Goal: Task Accomplishment & Management: Complete application form

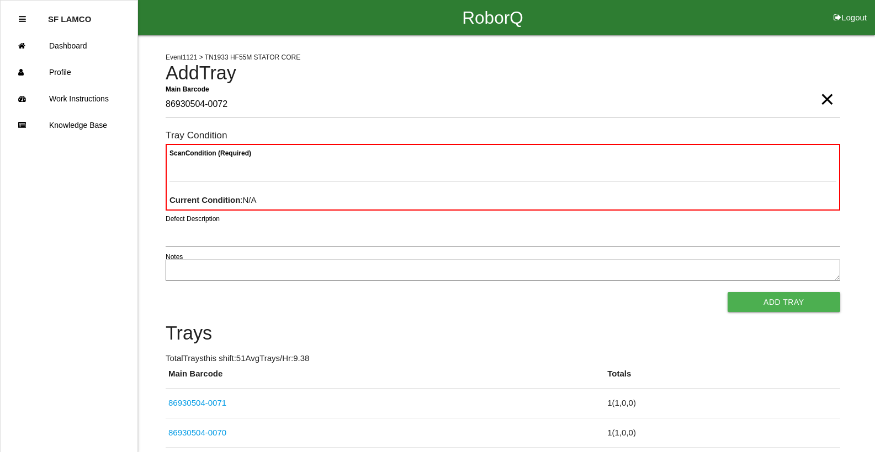
type Barcode "86930504-0072"
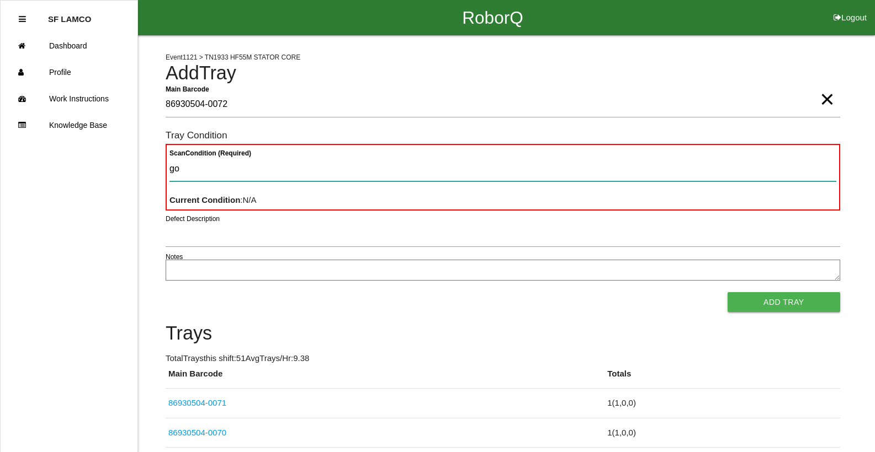
type Condition "goo"
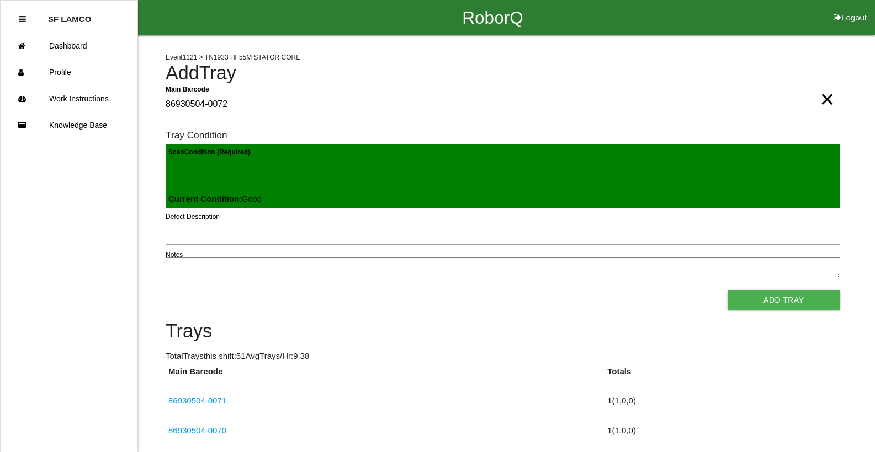
click at [727, 290] on button "Add Tray" at bounding box center [783, 300] width 113 height 20
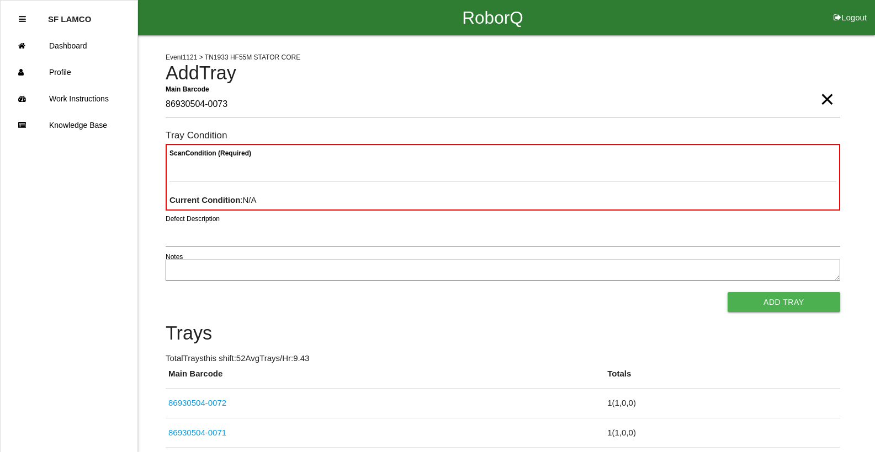
type Barcode "86930504-0073"
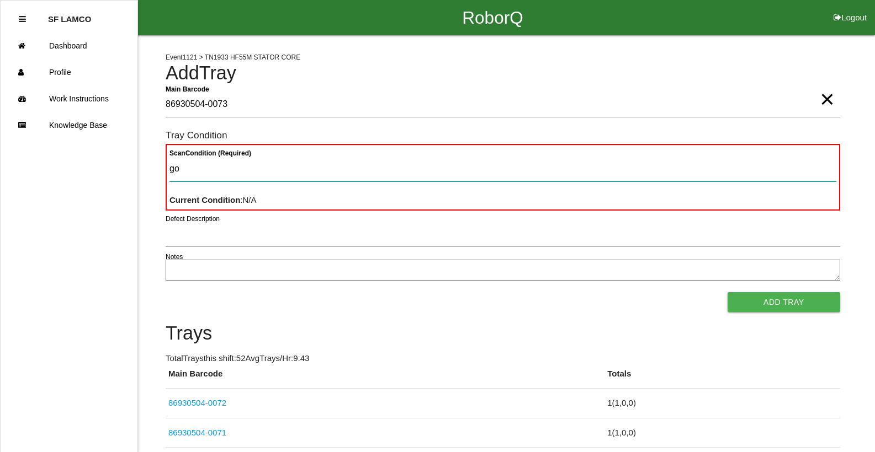
type Condition "goo"
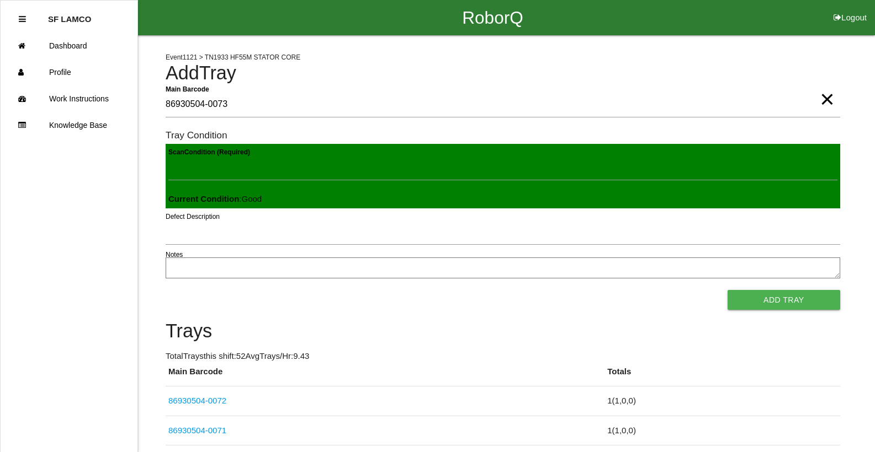
click at [727, 290] on button "Add Tray" at bounding box center [783, 300] width 113 height 20
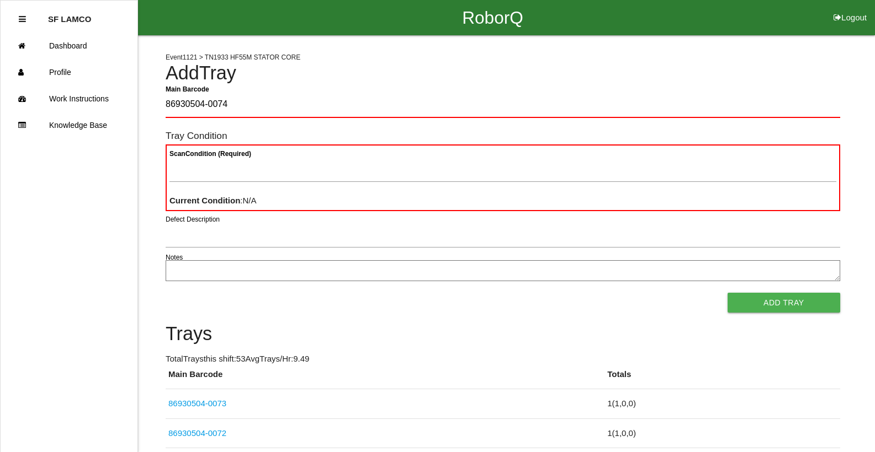
type Barcode "86930504-0074"
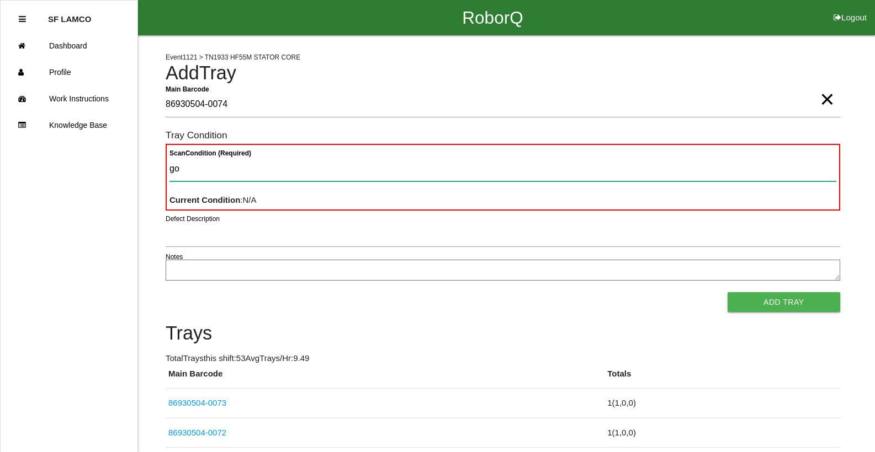
type Condition "goo"
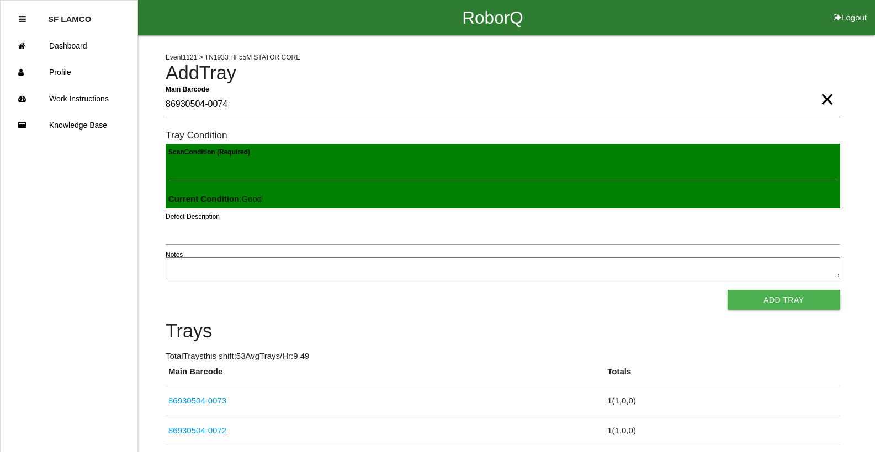
click at [727, 290] on button "Add Tray" at bounding box center [783, 300] width 113 height 20
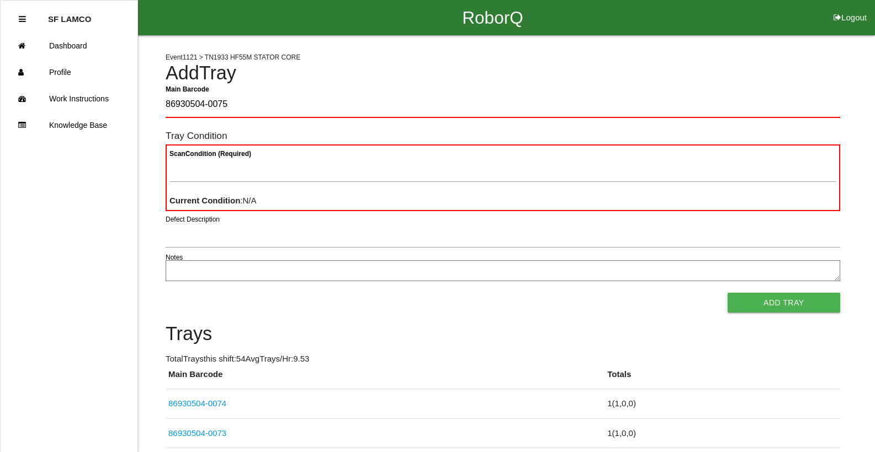
type Barcode "86930504-0075"
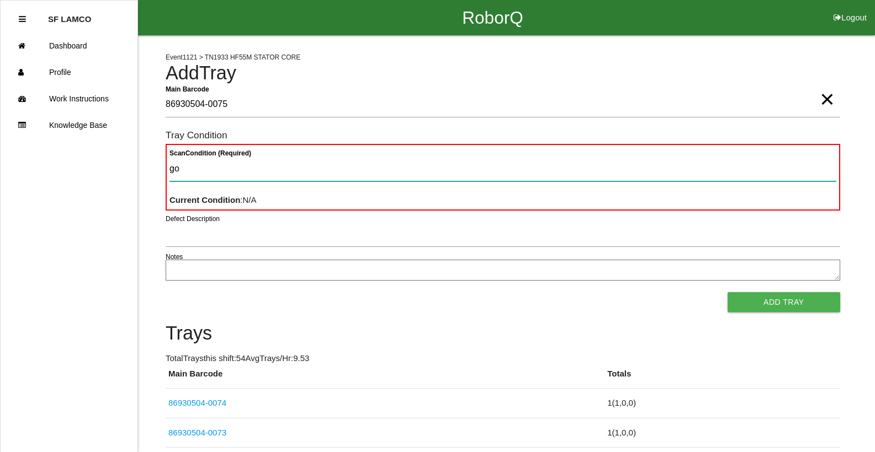
type Condition "goo"
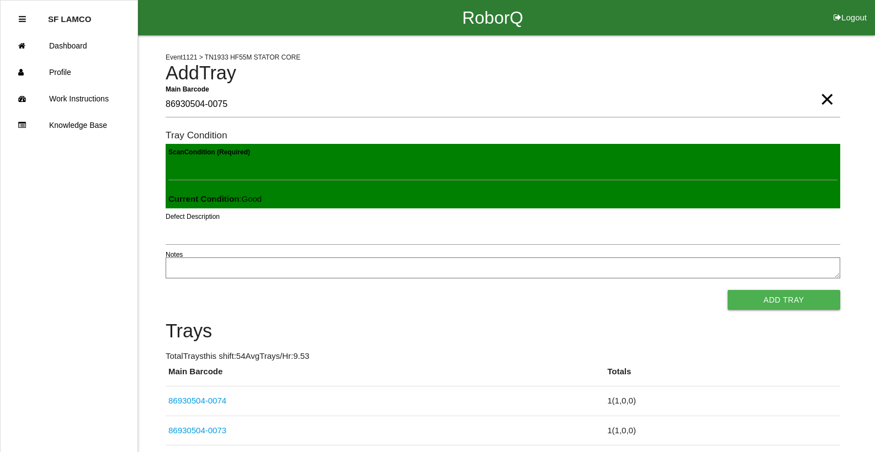
click at [727, 290] on button "Add Tray" at bounding box center [783, 300] width 113 height 20
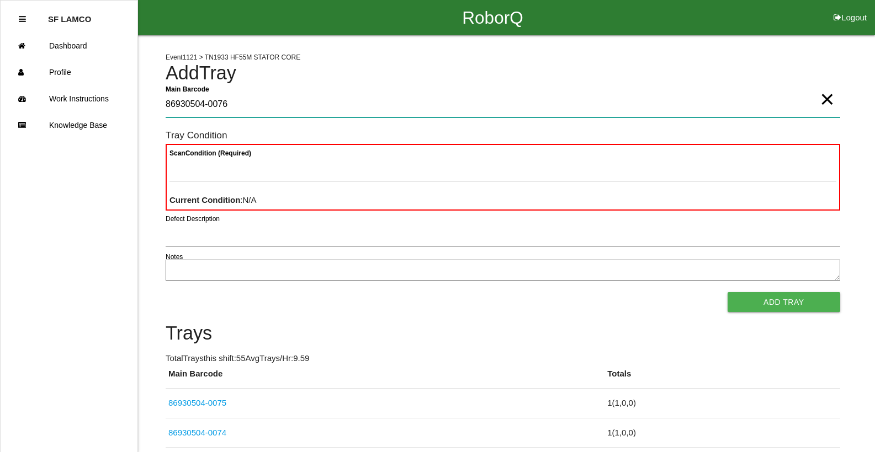
type Barcode "86930504-0076"
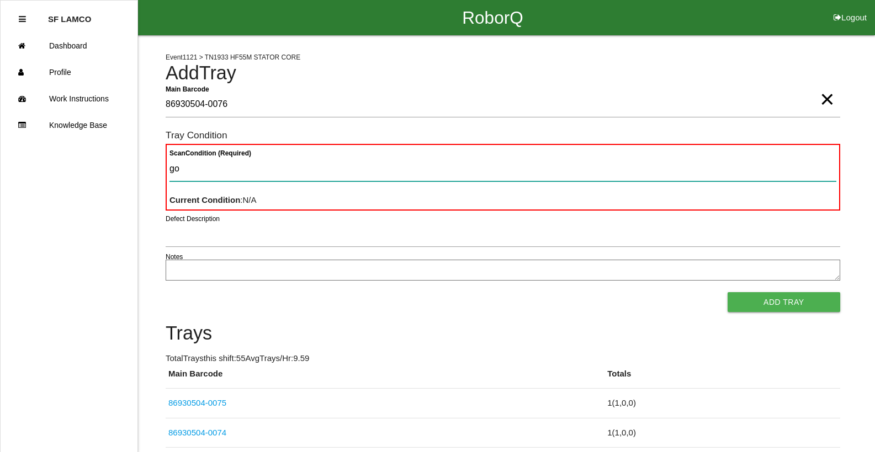
type Condition "goo"
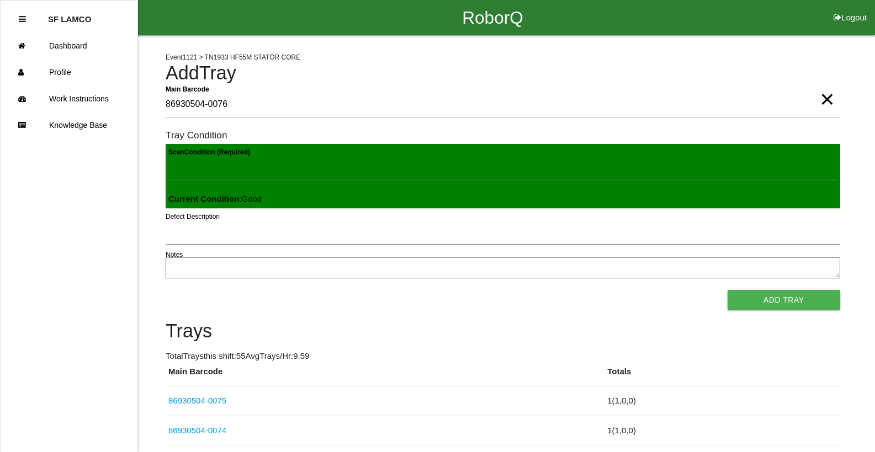
click at [727, 290] on button "Add Tray" at bounding box center [783, 300] width 113 height 20
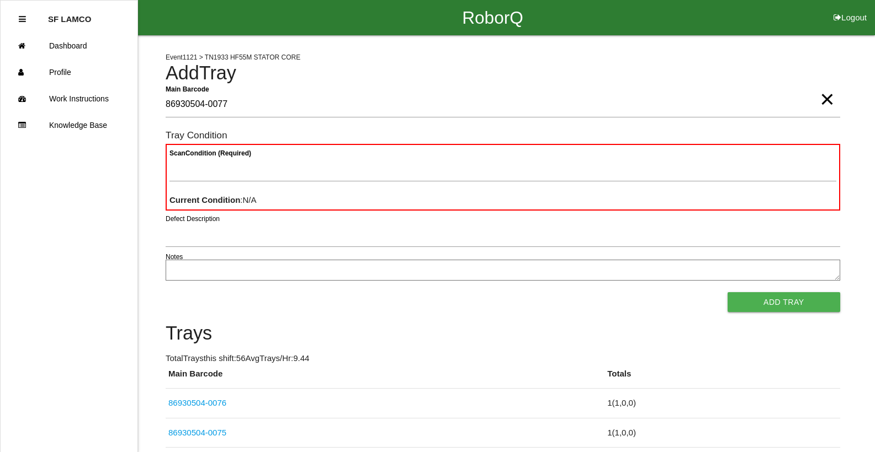
type Barcode "86930504-0077"
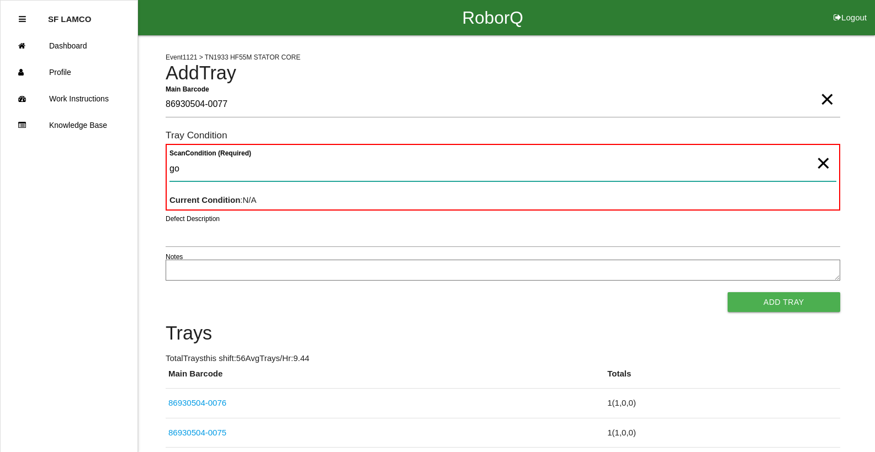
type Condition "goo"
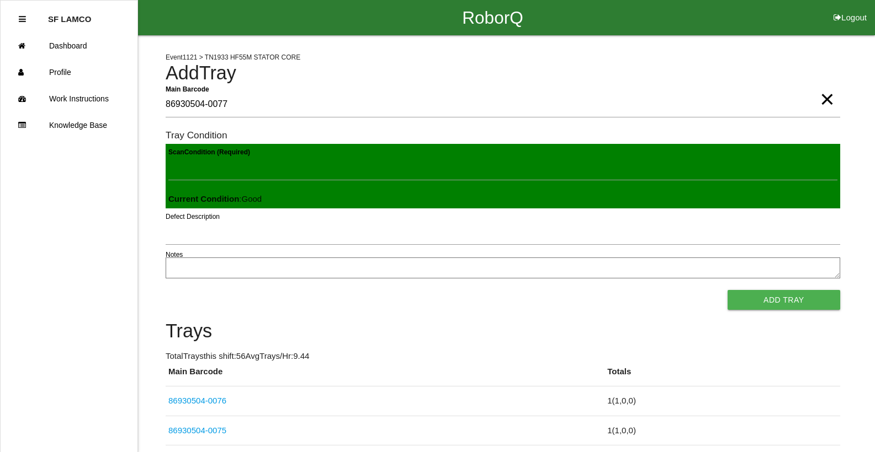
click at [727, 290] on button "Add Tray" at bounding box center [783, 300] width 113 height 20
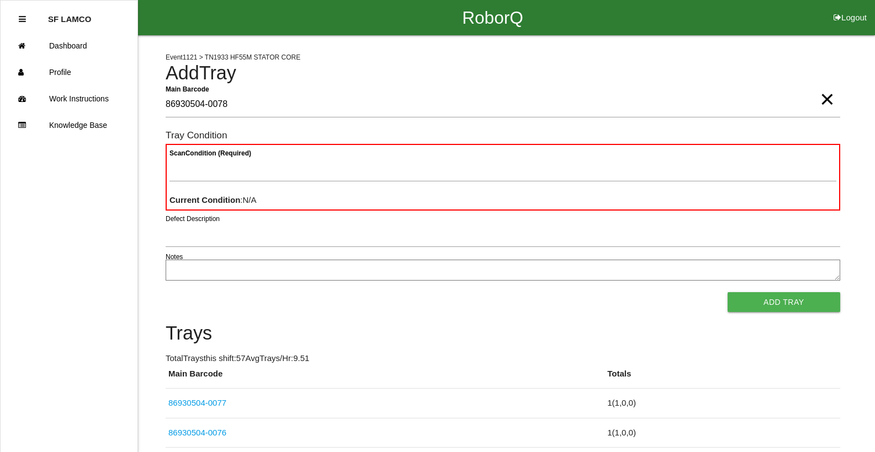
type Barcode "86930504-0078"
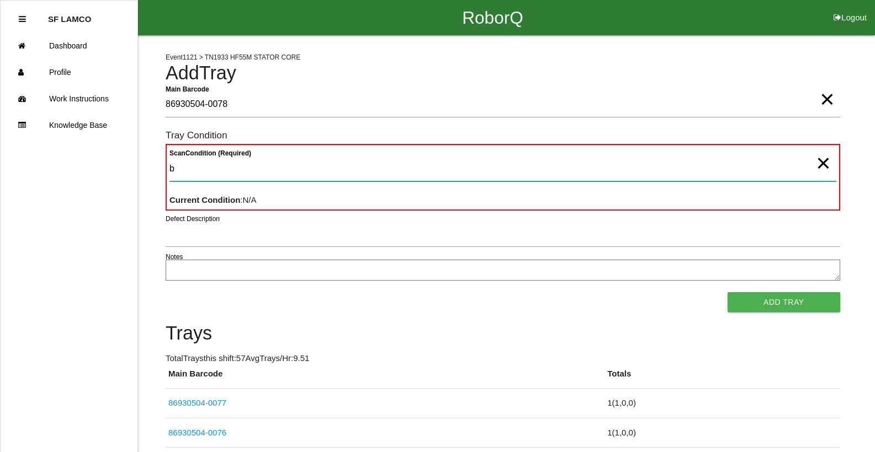
type Condition "ba"
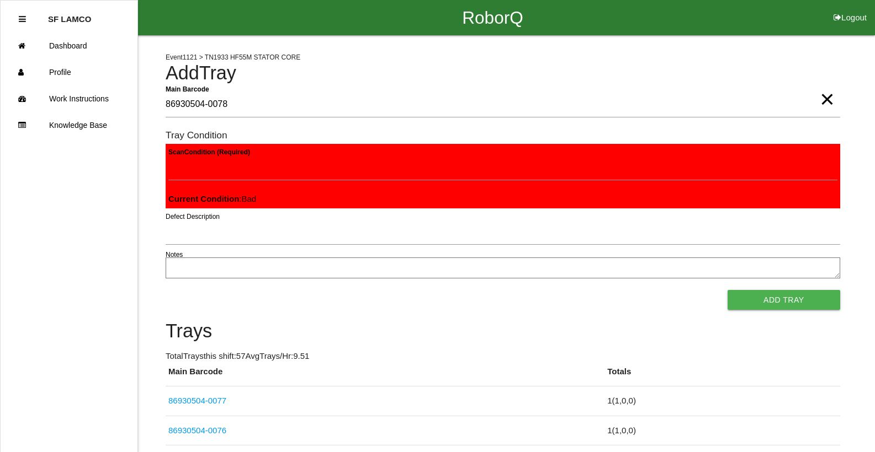
click at [727, 290] on button "Add Tray" at bounding box center [783, 300] width 113 height 20
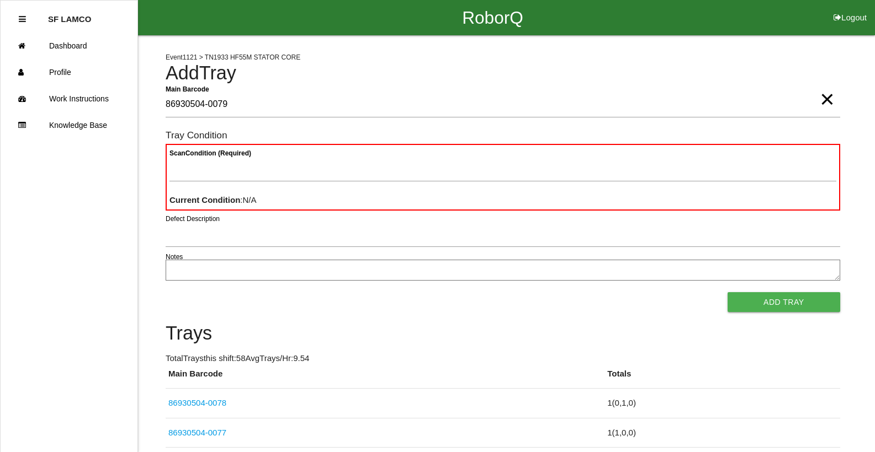
type Barcode "86930504-0079"
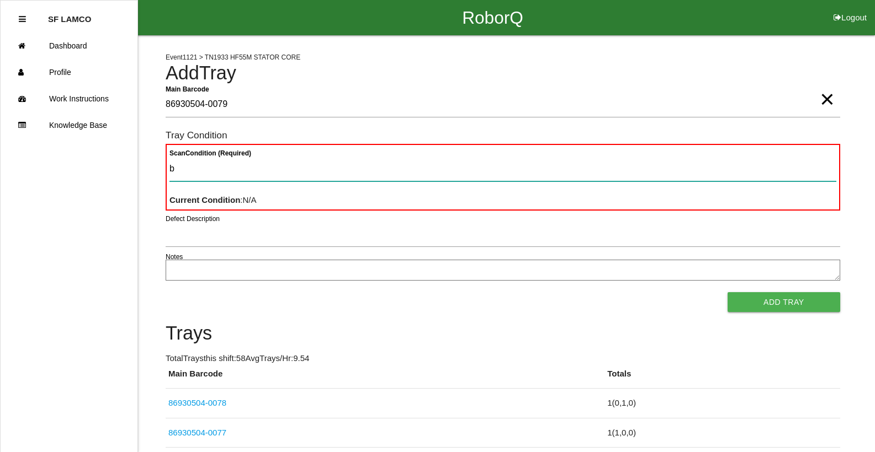
type Condition "ba"
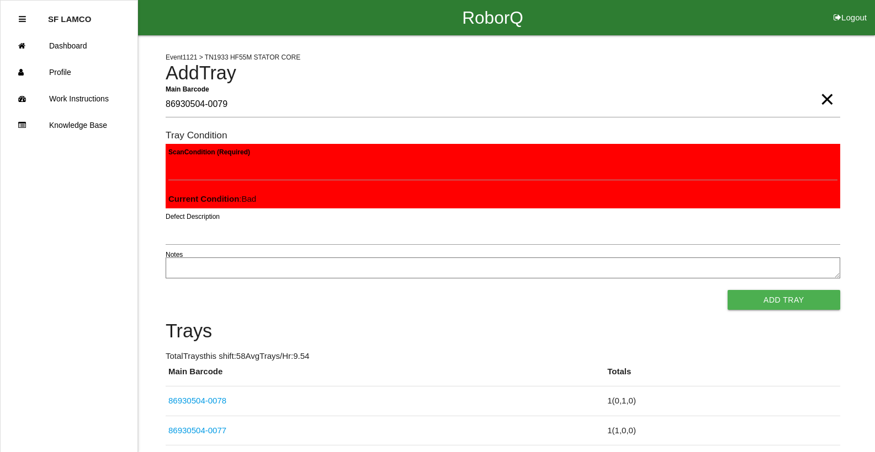
click at [727, 290] on button "Add Tray" at bounding box center [783, 300] width 113 height 20
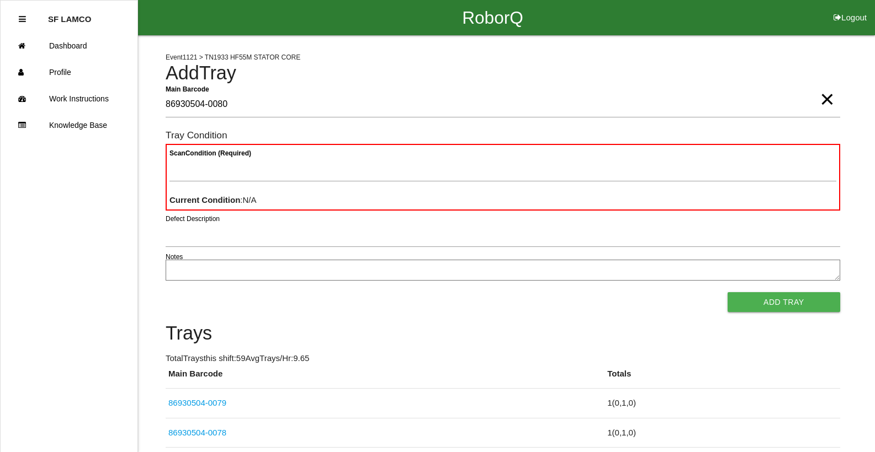
type Barcode "86930504-0080"
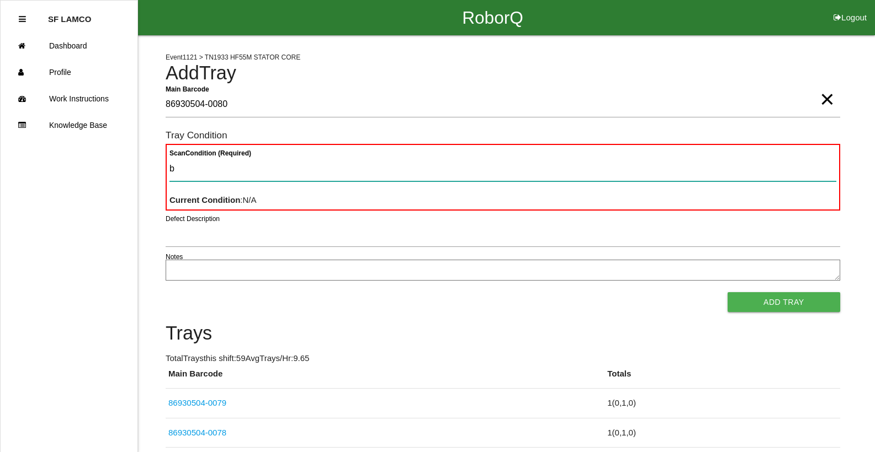
type Condition "ba"
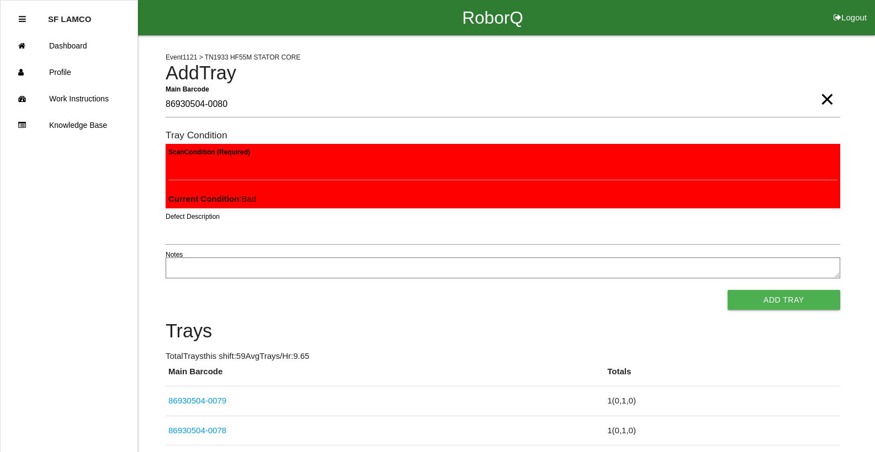
click at [727, 290] on button "Add Tray" at bounding box center [783, 300] width 113 height 20
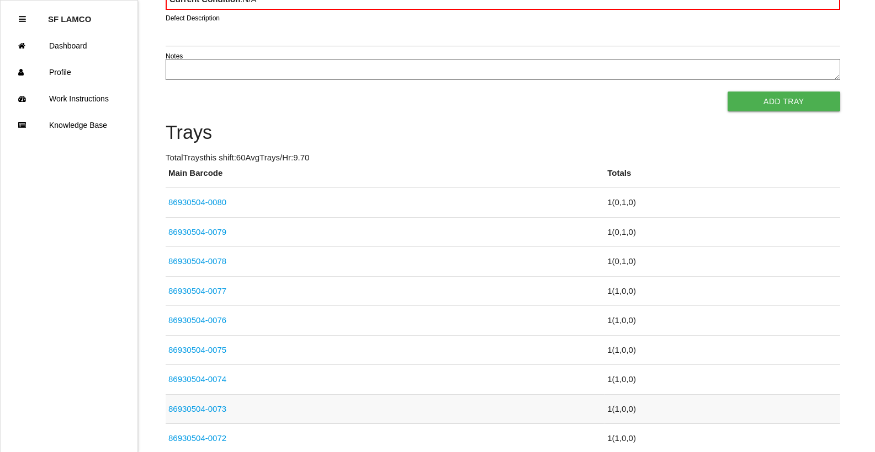
scroll to position [221, 0]
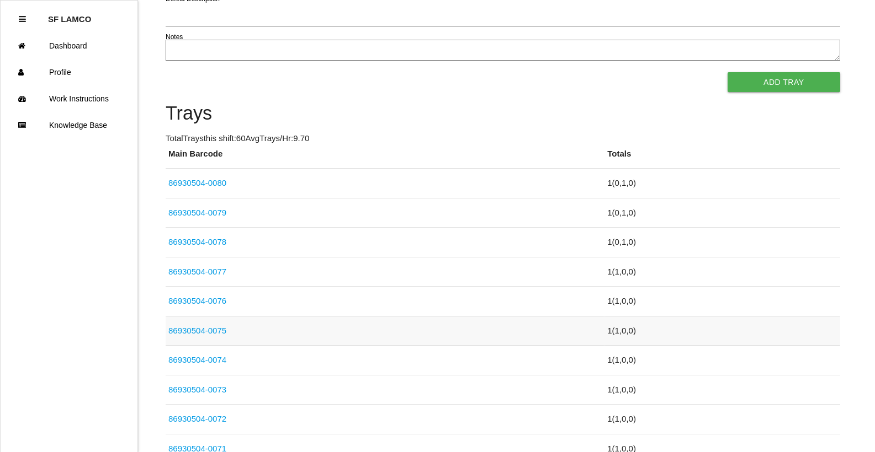
click at [217, 332] on link "86930504-0075" at bounding box center [197, 330] width 58 height 9
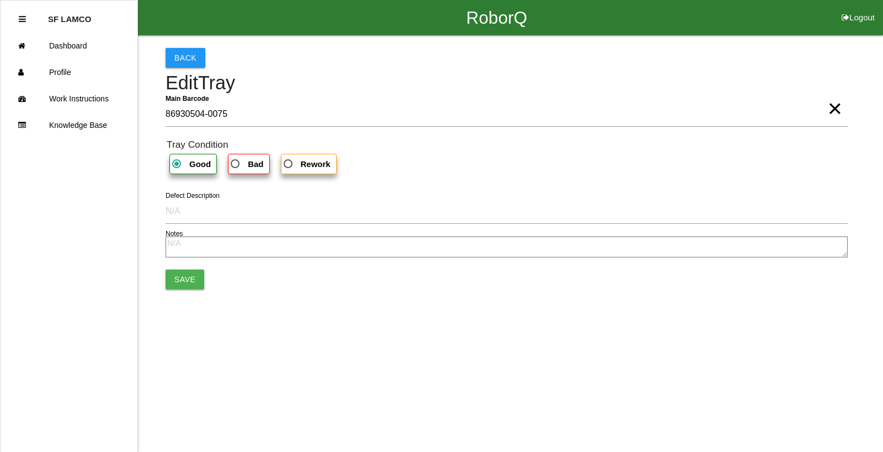
click at [236, 166] on span "Bad" at bounding box center [245, 164] width 35 height 14
click at [236, 164] on input "Bad" at bounding box center [231, 160] width 7 height 7
radio input "true"
click at [190, 280] on button "Save" at bounding box center [185, 280] width 39 height 20
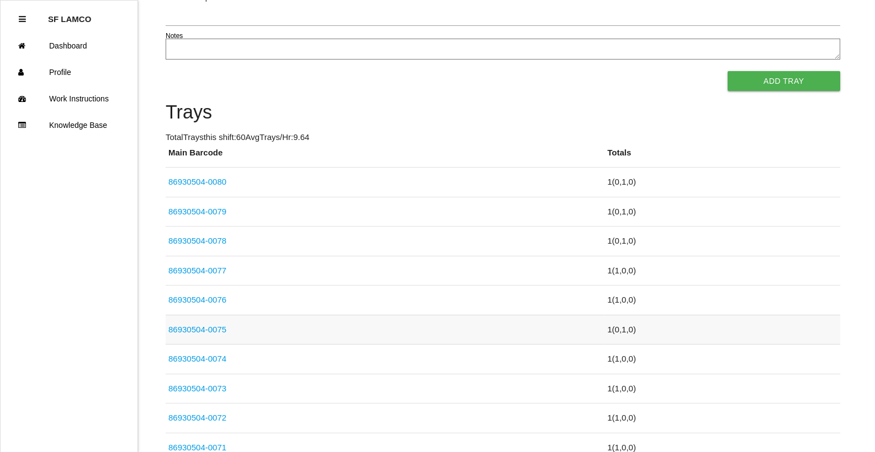
scroll to position [227, 0]
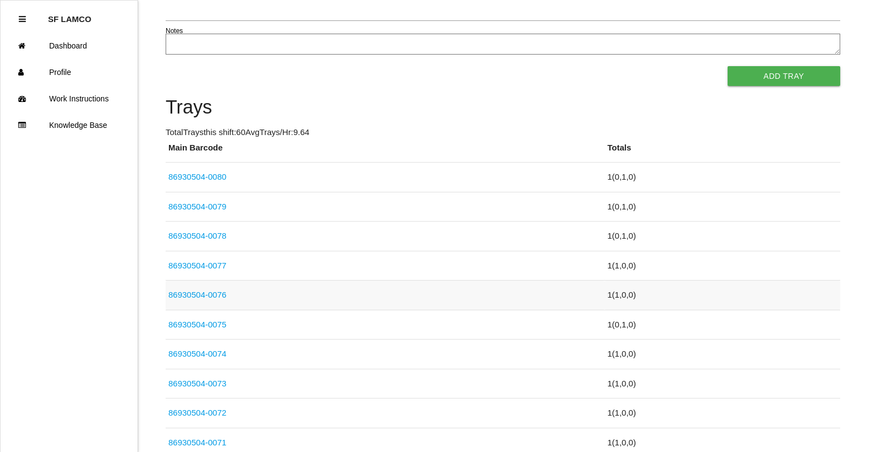
click at [214, 297] on link "86930504-0076" at bounding box center [197, 294] width 58 height 9
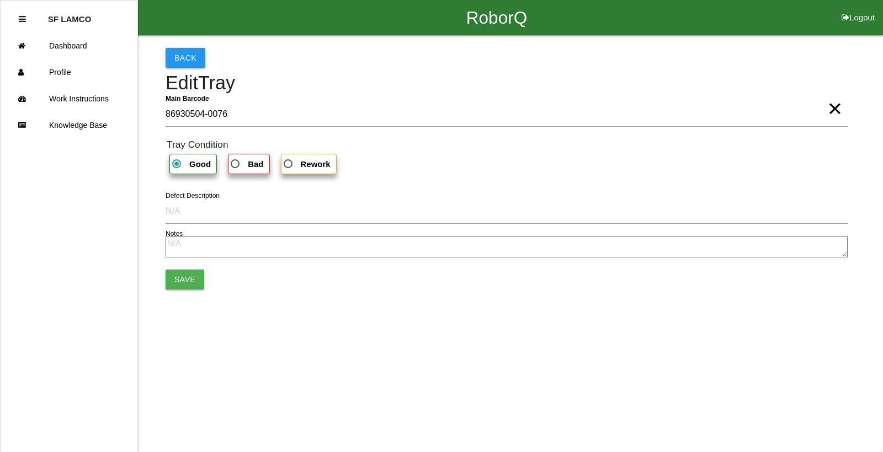
click at [235, 168] on span "Bad" at bounding box center [245, 164] width 35 height 14
click at [235, 164] on input "Bad" at bounding box center [231, 160] width 7 height 7
radio input "true"
click at [190, 282] on button "Save" at bounding box center [185, 280] width 39 height 20
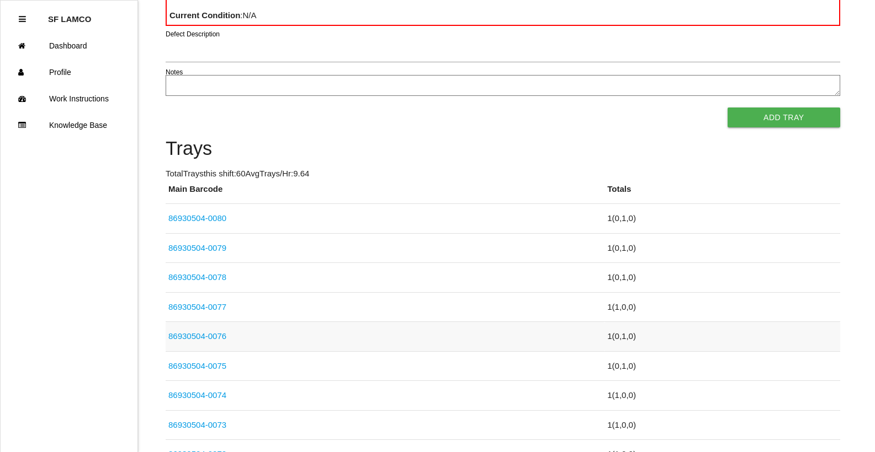
scroll to position [221, 0]
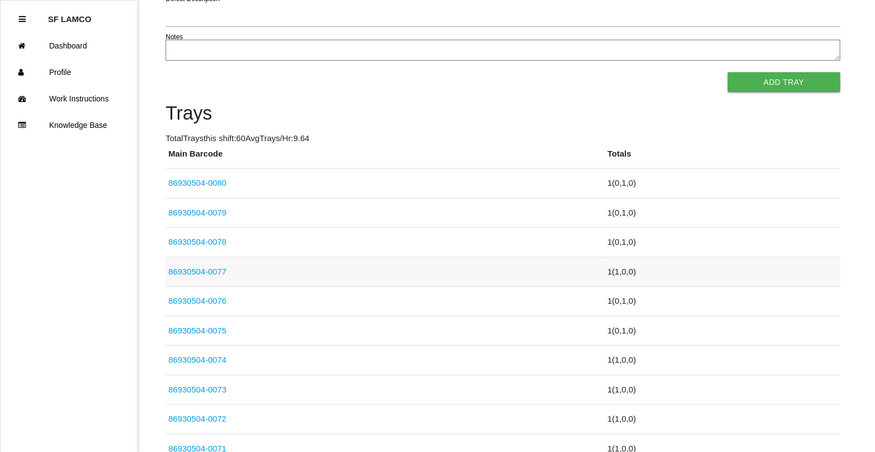
click at [213, 275] on link "86930504-0077" at bounding box center [197, 271] width 58 height 9
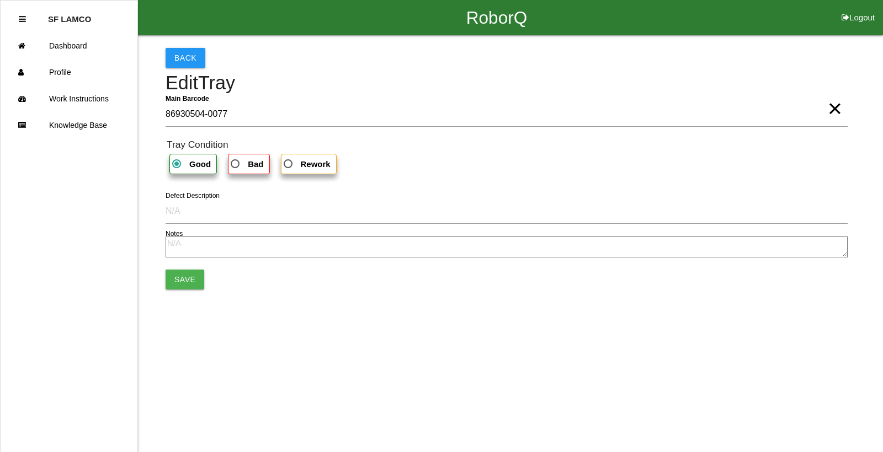
click at [237, 164] on span "Bad" at bounding box center [245, 164] width 35 height 14
click at [236, 164] on input "Bad" at bounding box center [231, 160] width 7 height 7
radio input "true"
click at [189, 276] on button "Save" at bounding box center [185, 280] width 39 height 20
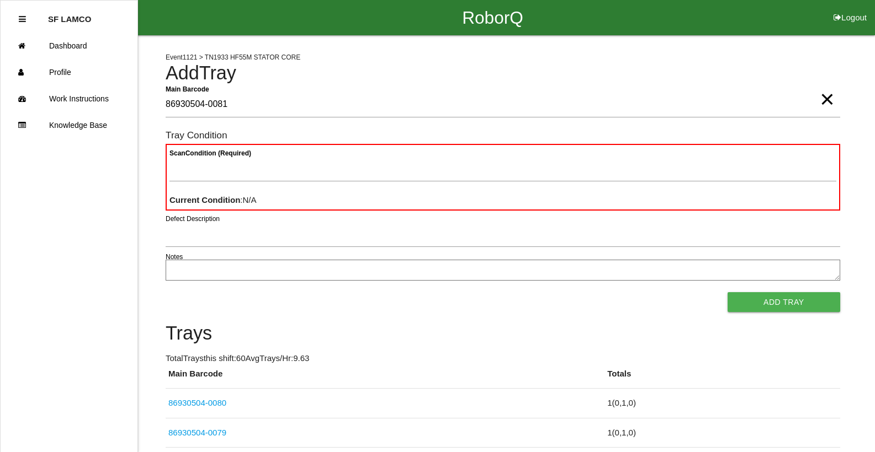
type Barcode "86930504-0081"
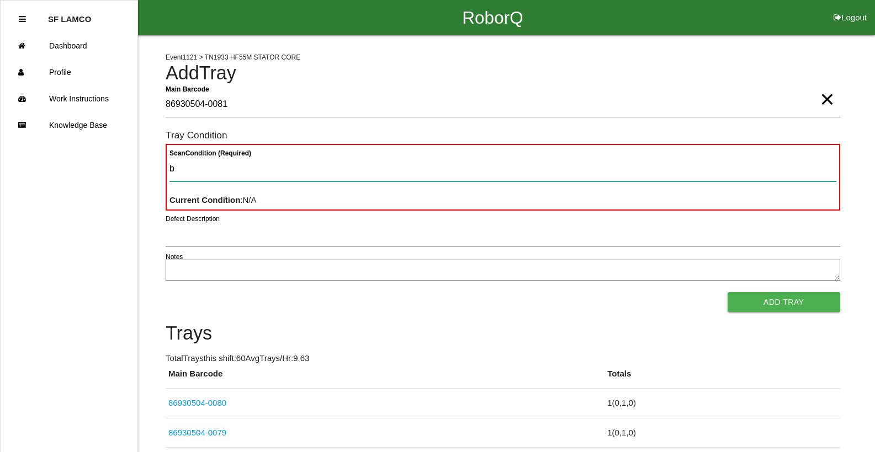
type Condition "ba"
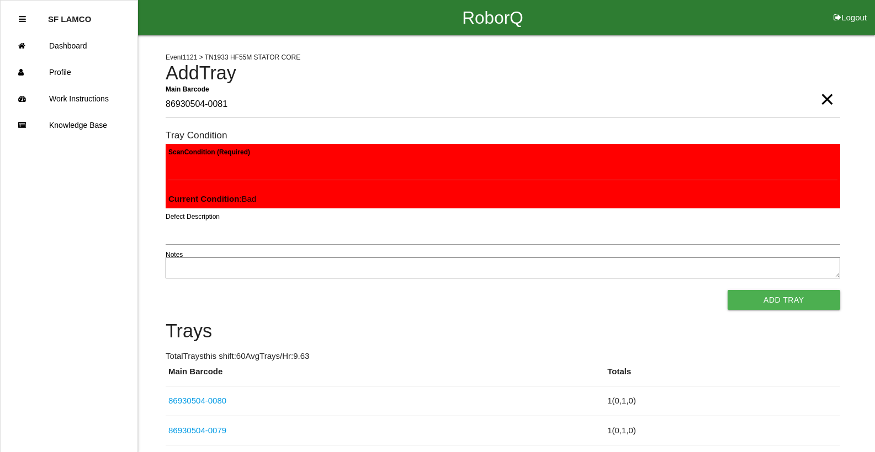
click at [727, 290] on button "Add Tray" at bounding box center [783, 300] width 113 height 20
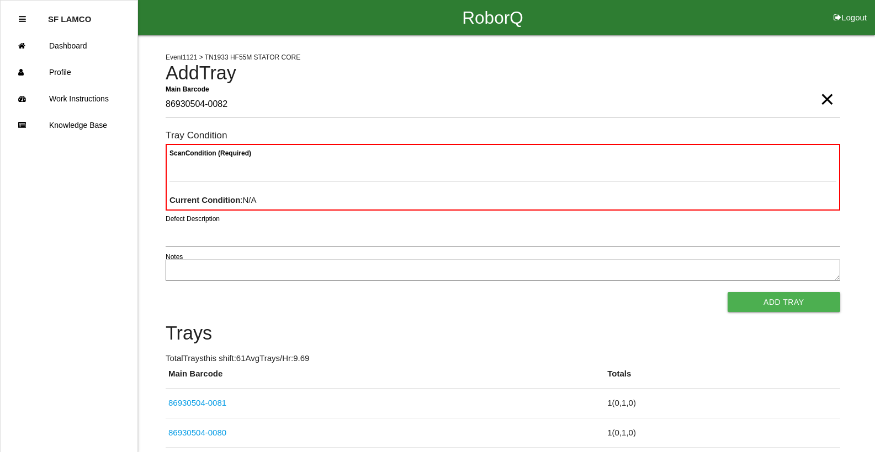
type Barcode "86930504-0082"
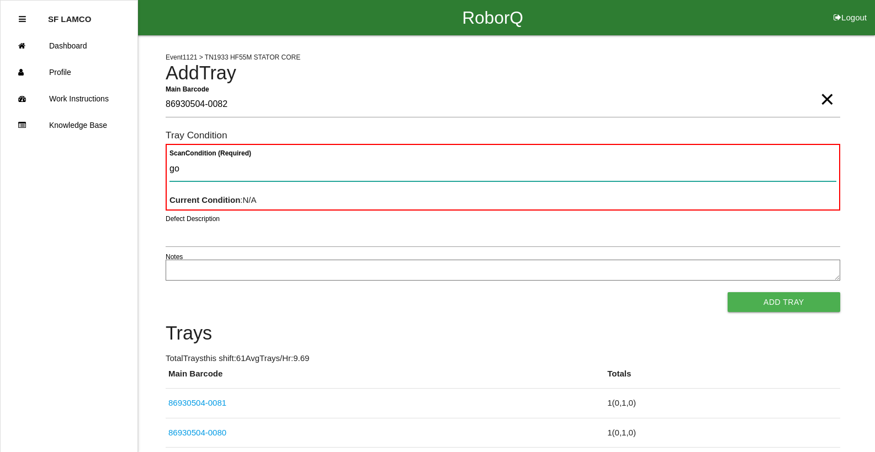
type Condition "goo"
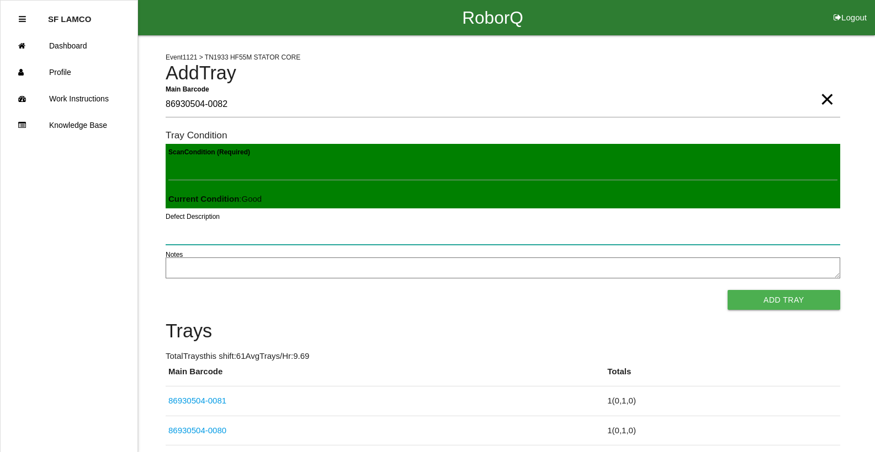
click at [727, 290] on button "Add Tray" at bounding box center [783, 300] width 113 height 20
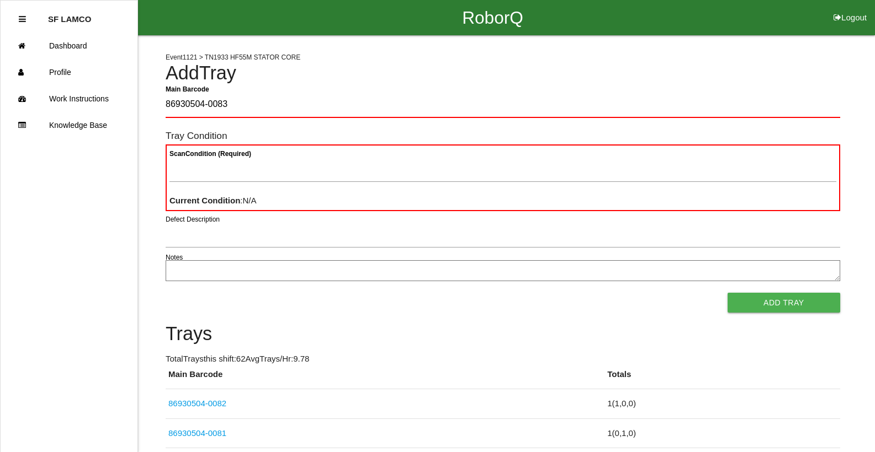
type Barcode "86930504-0083"
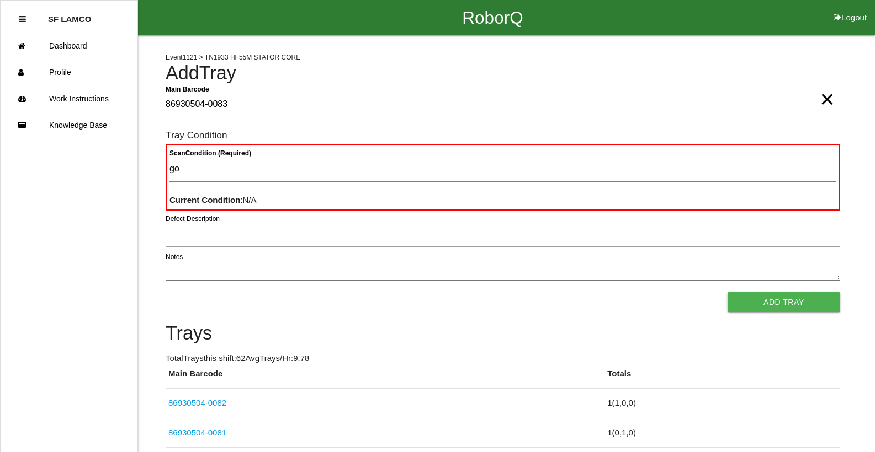
type Condition "goo"
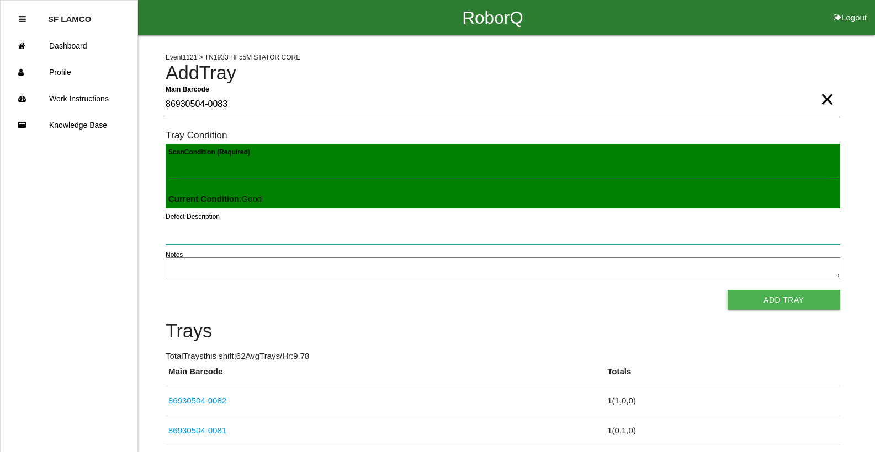
click at [727, 290] on button "Add Tray" at bounding box center [783, 300] width 113 height 20
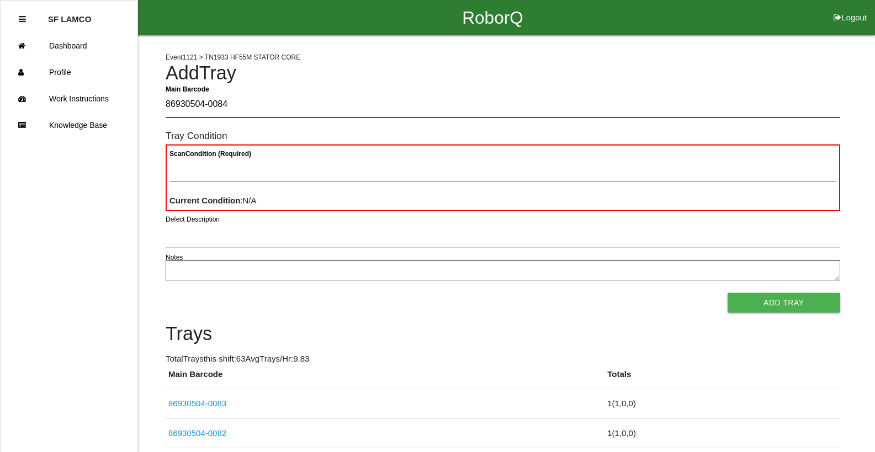
type Barcode "86930504-0084"
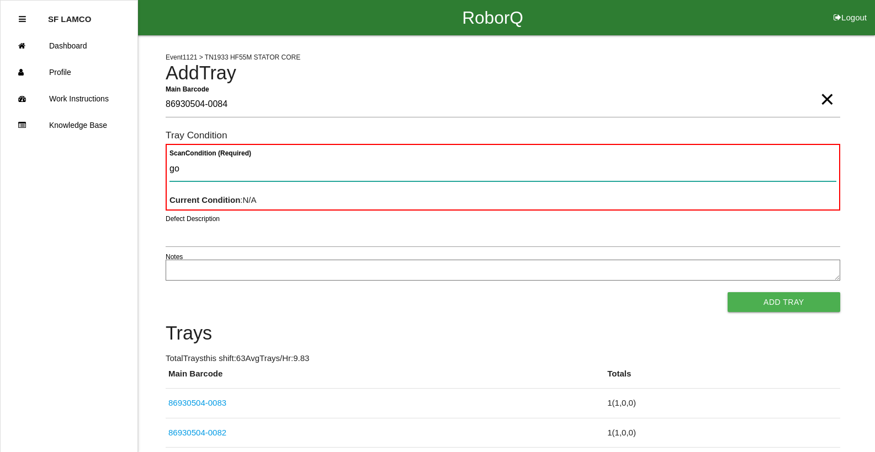
type Condition "goo"
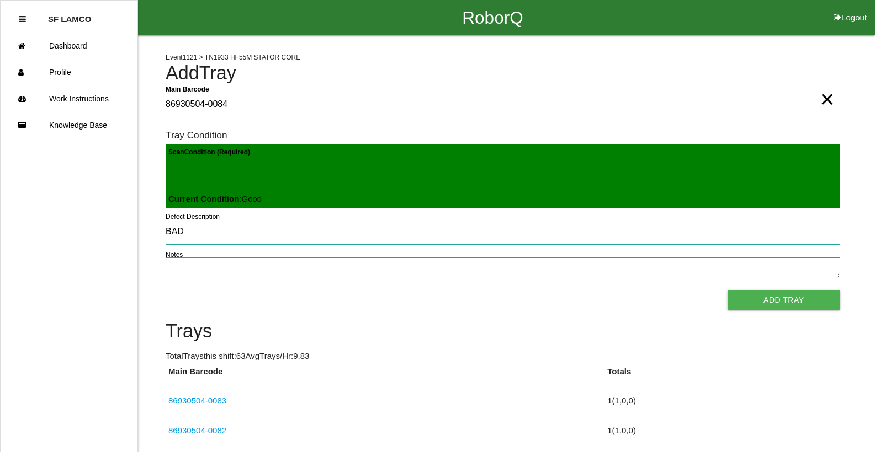
click at [221, 236] on input "BAD" at bounding box center [503, 232] width 674 height 25
type input "B"
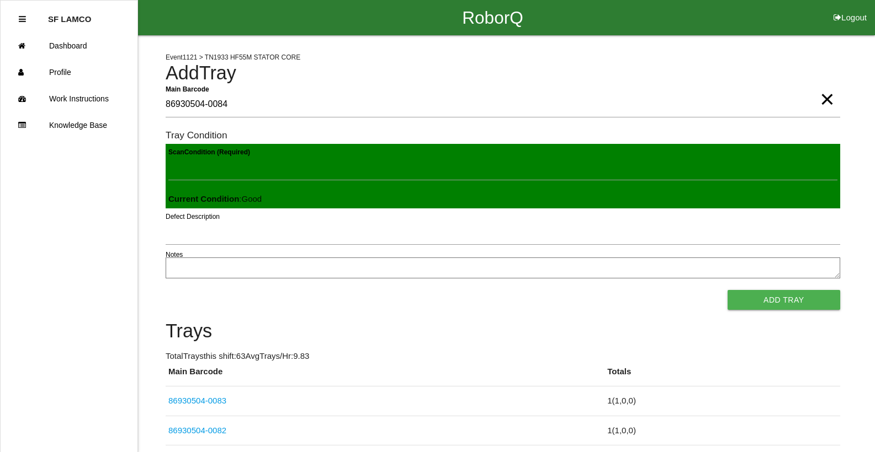
click at [727, 290] on button "Add Tray" at bounding box center [783, 300] width 113 height 20
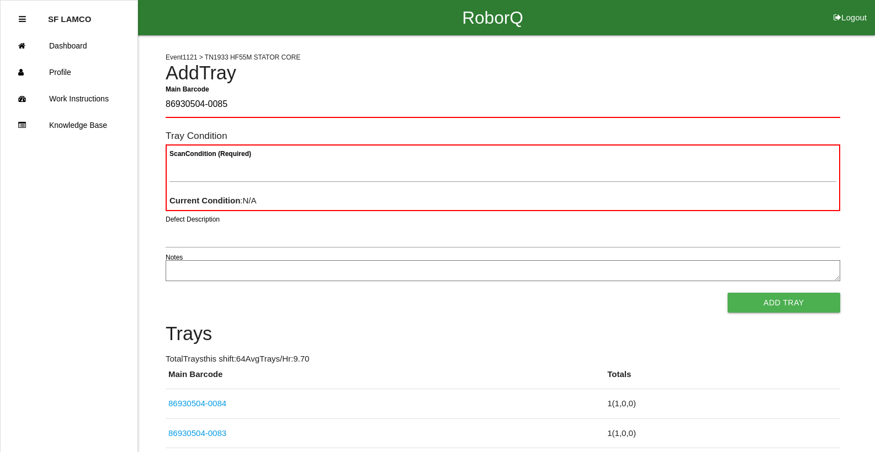
type Barcode "86930504-0085"
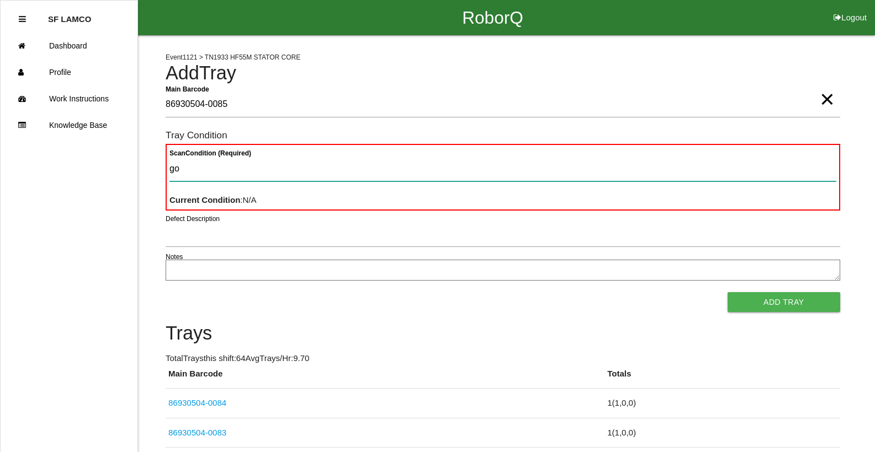
type Condition "goo"
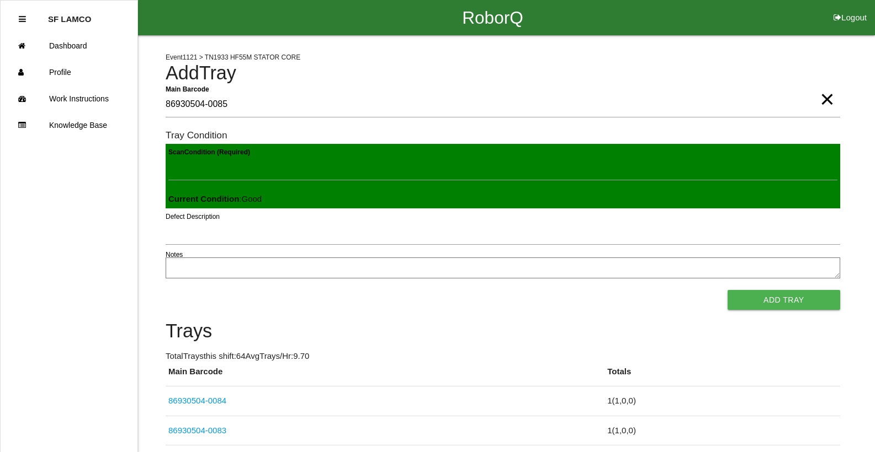
click at [727, 290] on button "Add Tray" at bounding box center [783, 300] width 113 height 20
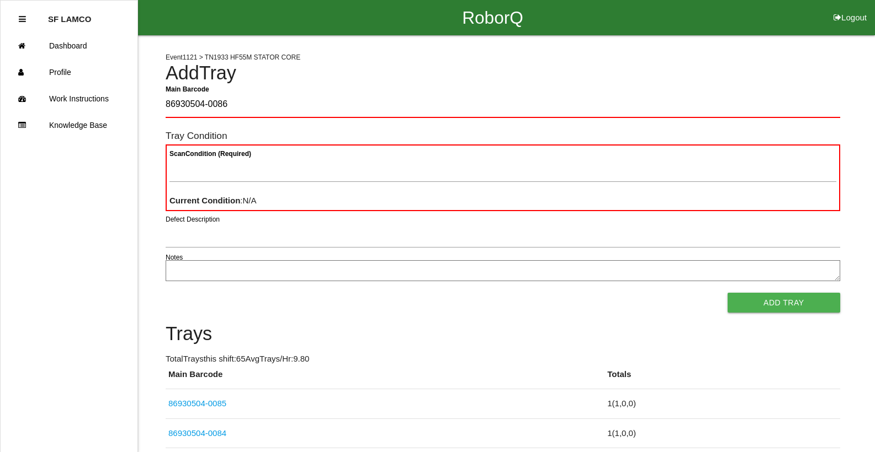
type Barcode "86930504-0086"
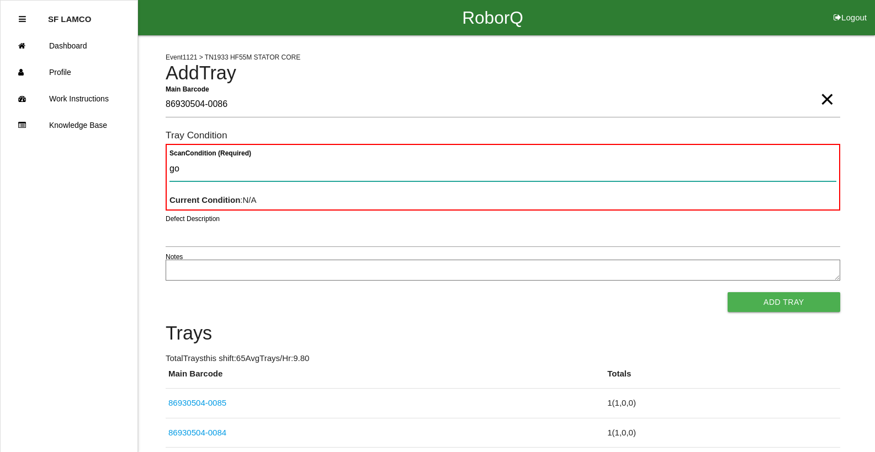
type Condition "goo"
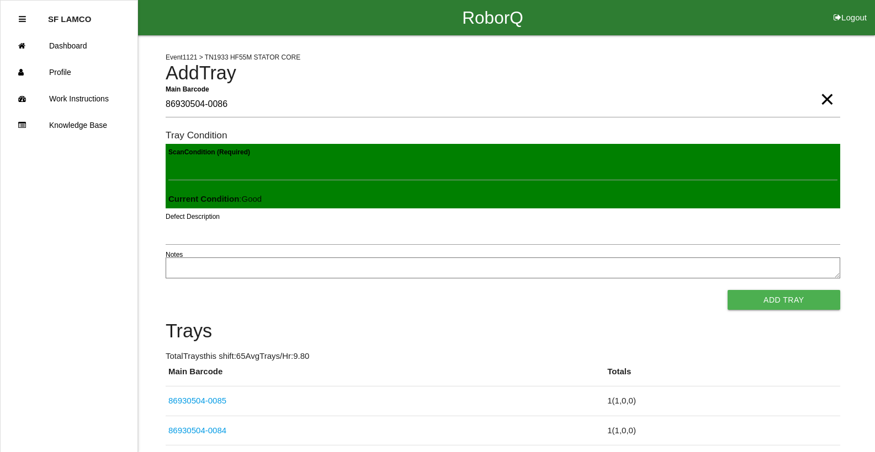
click at [727, 290] on button "Add Tray" at bounding box center [783, 300] width 113 height 20
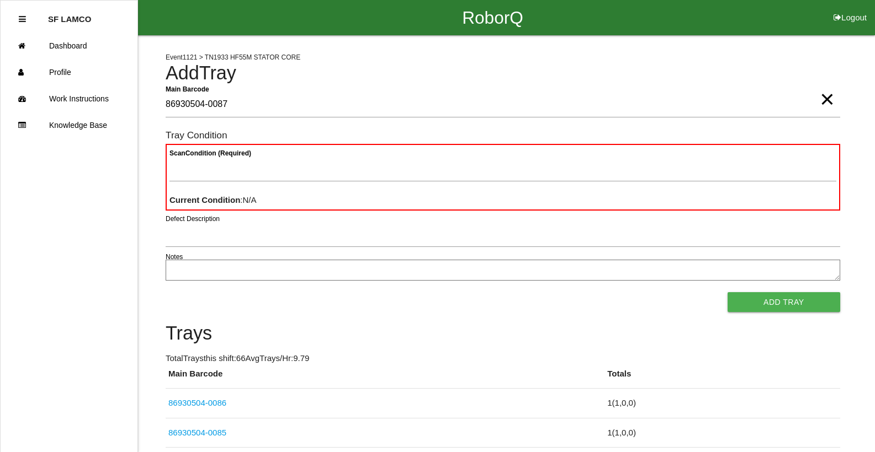
type Barcode "86930504-0087"
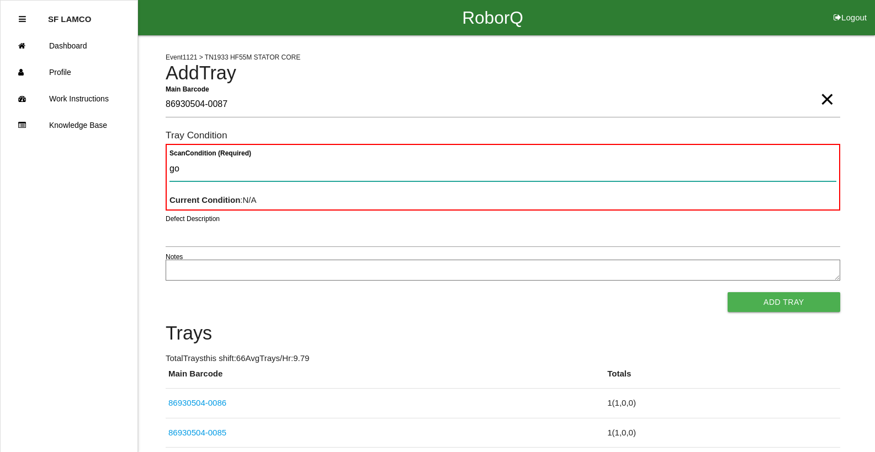
type Condition "goo"
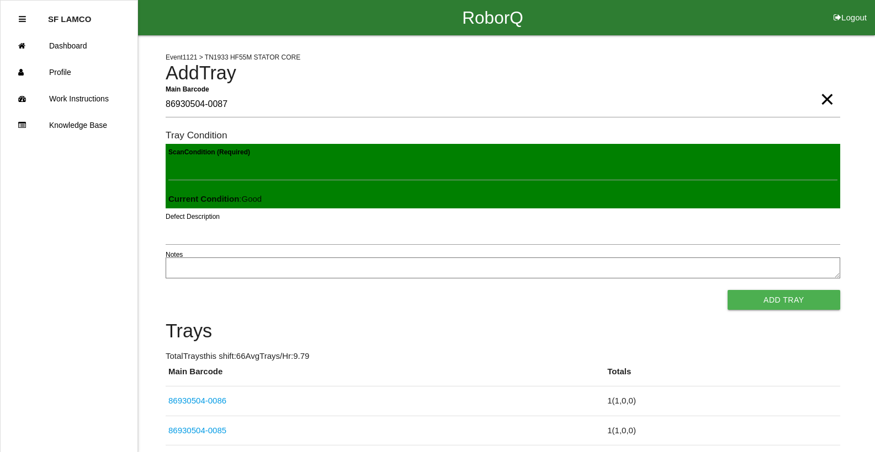
click at [727, 290] on button "Add Tray" at bounding box center [783, 300] width 113 height 20
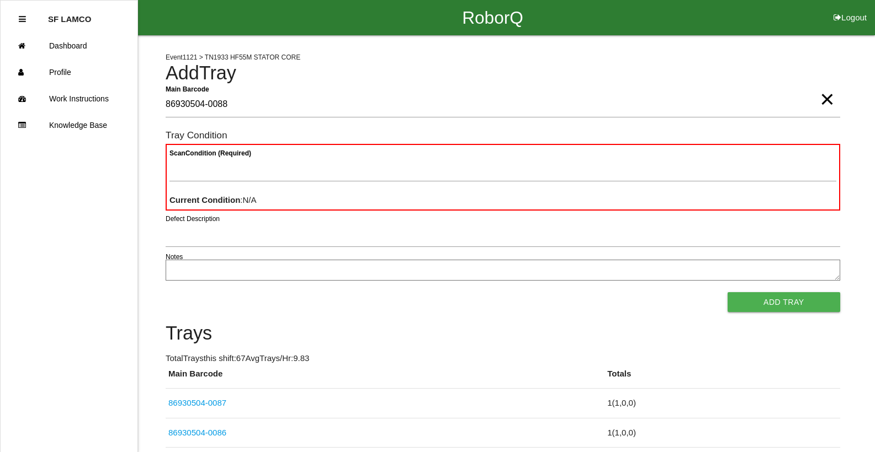
type Barcode "86930504-0088"
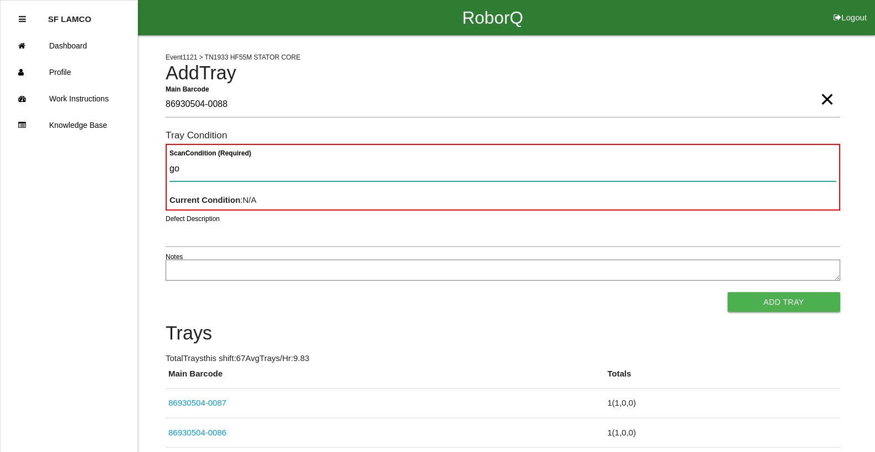
type Condition "goo"
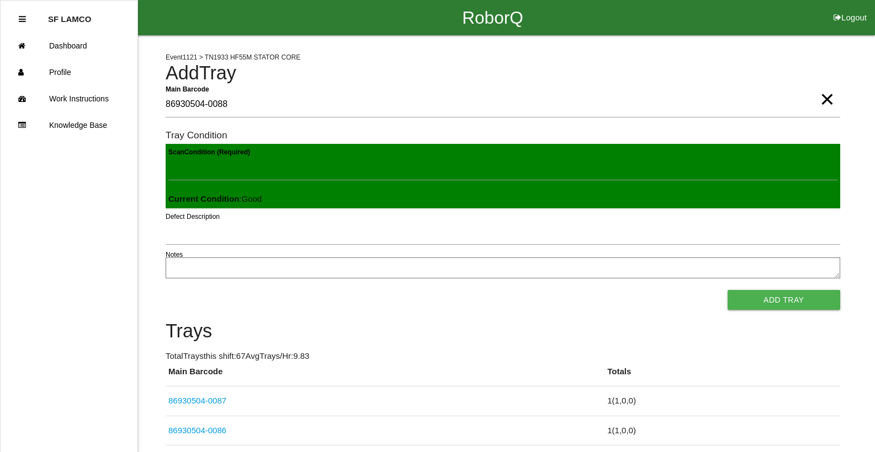
click at [727, 290] on button "Add Tray" at bounding box center [783, 300] width 113 height 20
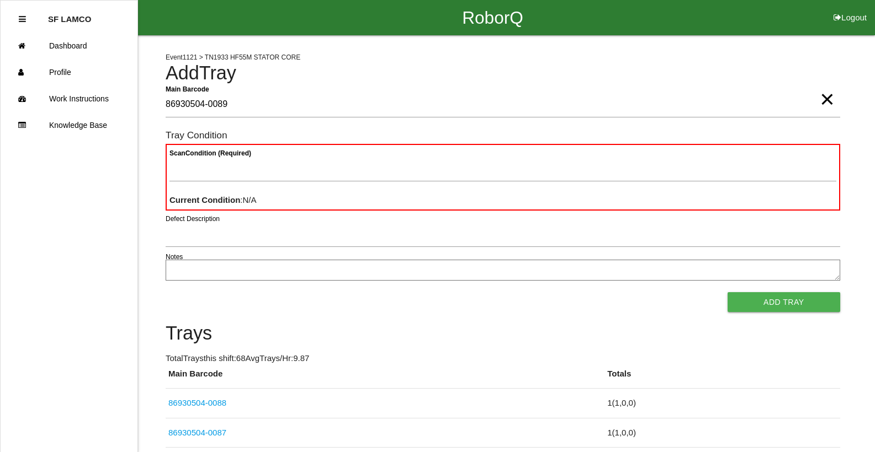
type Barcode "86930504-0089"
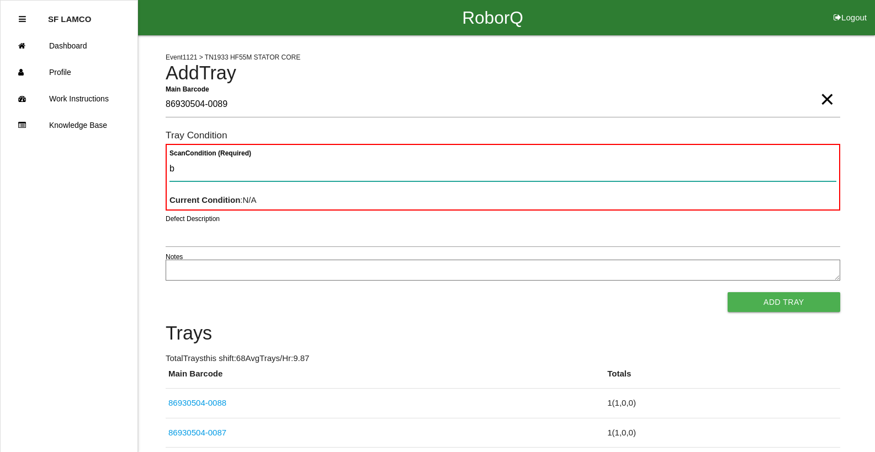
type Condition "ba"
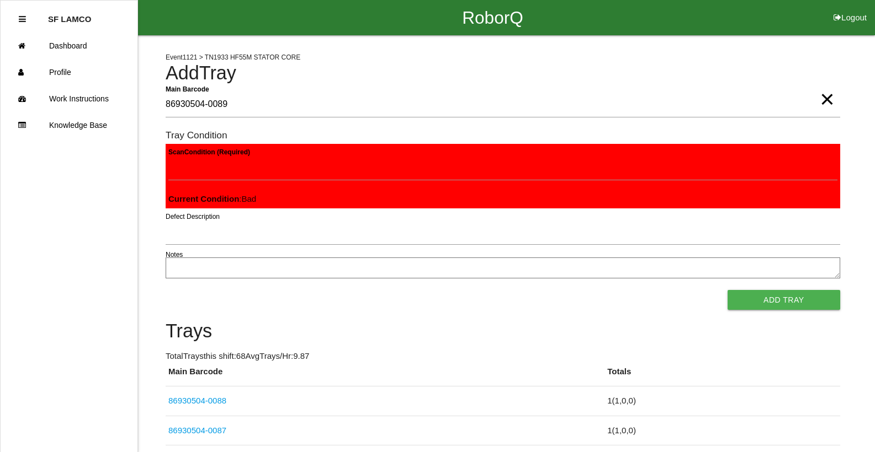
click at [727, 290] on button "Add Tray" at bounding box center [783, 300] width 113 height 20
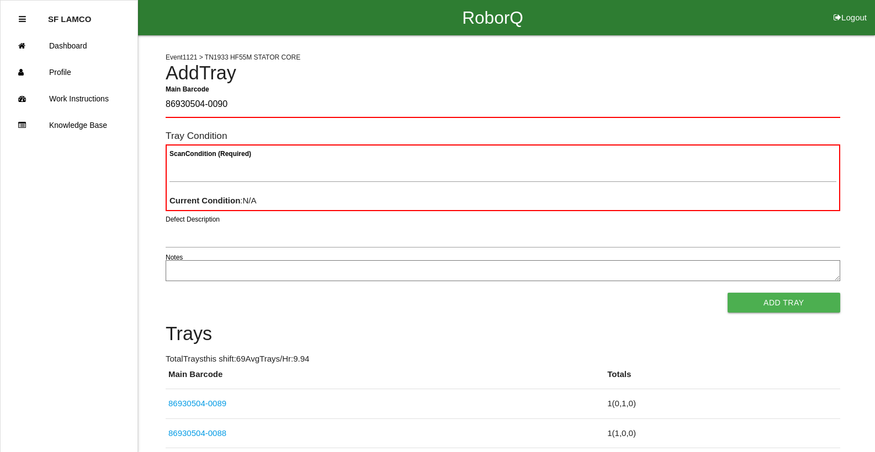
type Barcode "86930504-0090"
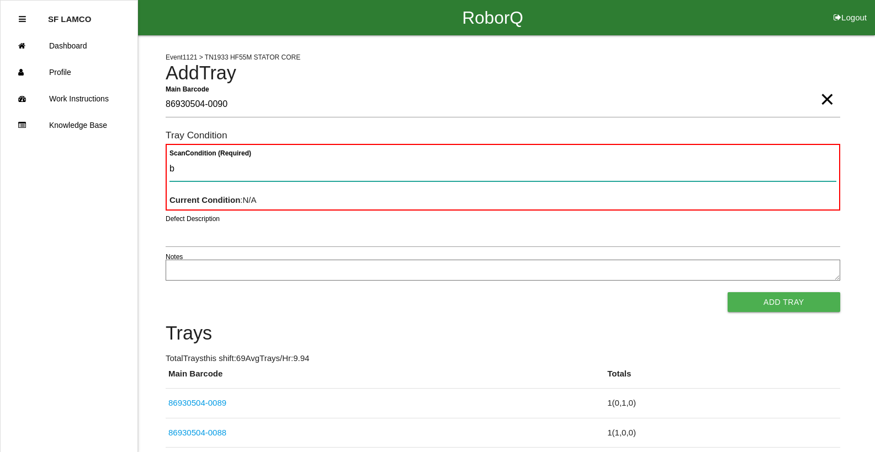
type Condition "ba"
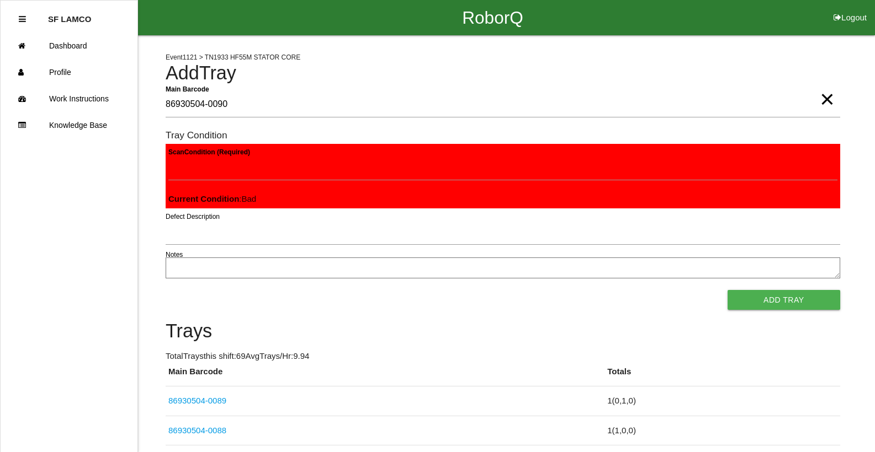
click at [727, 290] on button "Add Tray" at bounding box center [783, 300] width 113 height 20
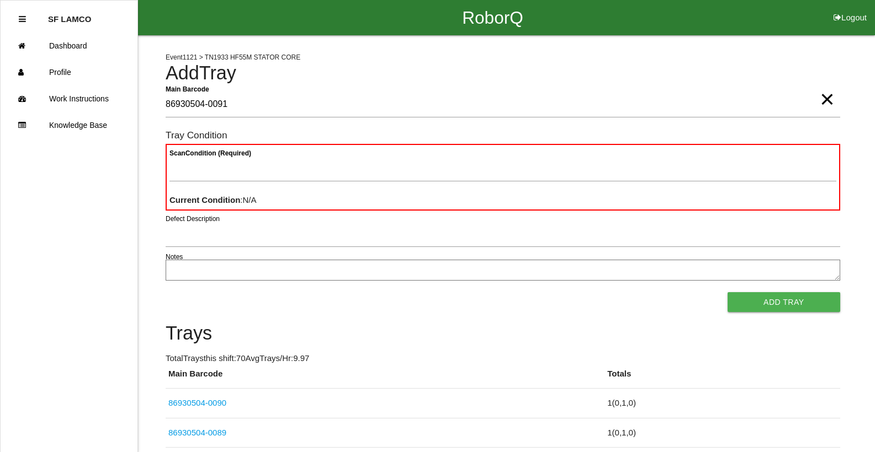
type Barcode "86930504-0091"
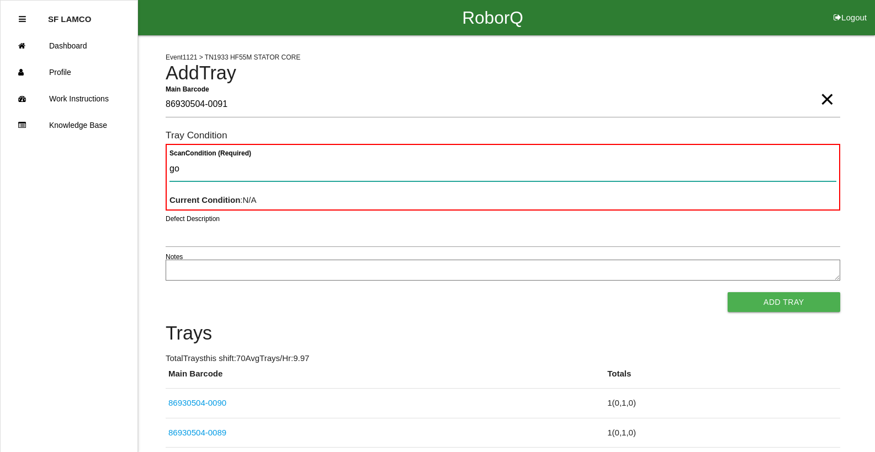
type Condition "goo"
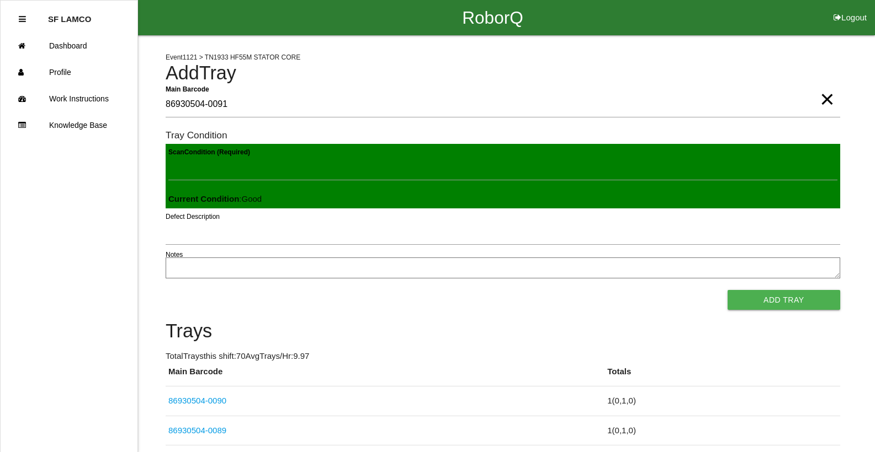
click at [727, 290] on button "Add Tray" at bounding box center [783, 300] width 113 height 20
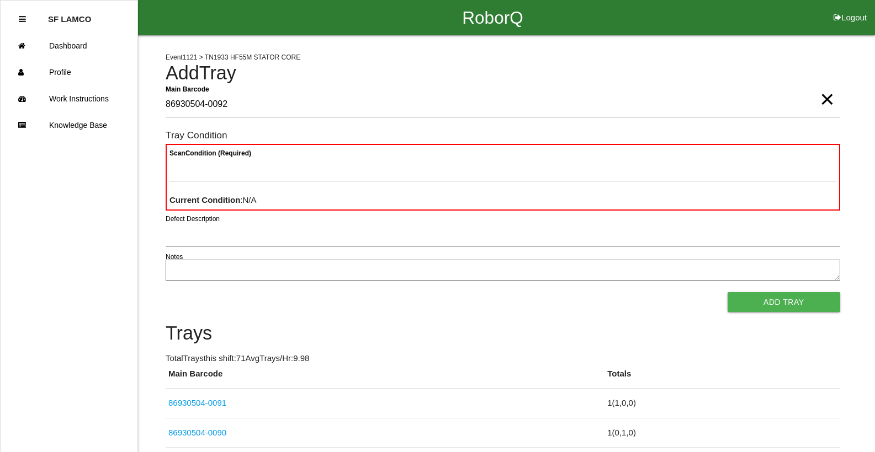
type Barcode "86930504-0092"
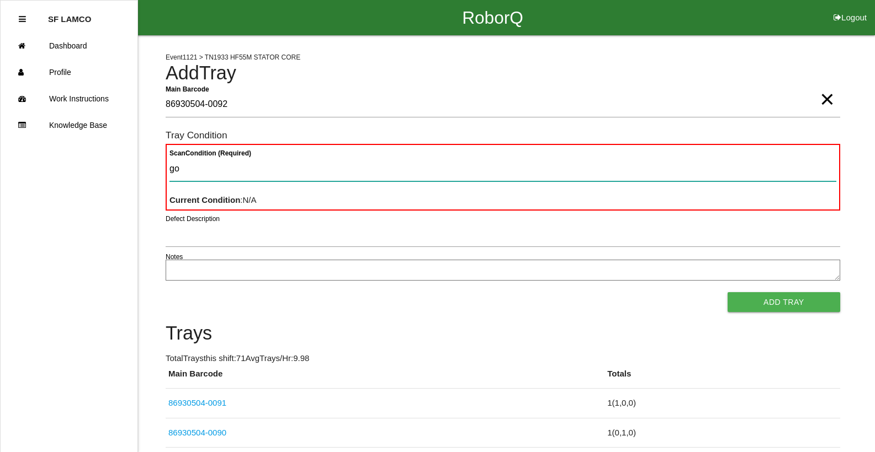
type Condition "goo"
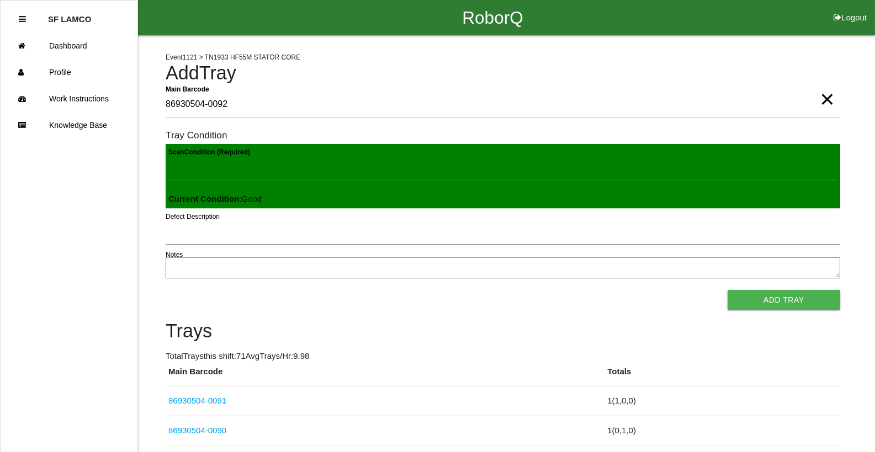
click at [727, 290] on button "Add Tray" at bounding box center [783, 300] width 113 height 20
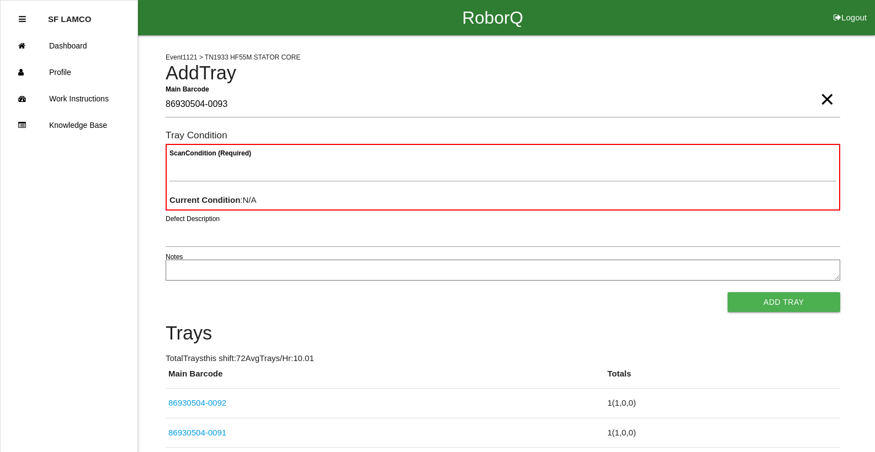
type Barcode "86930504-0093"
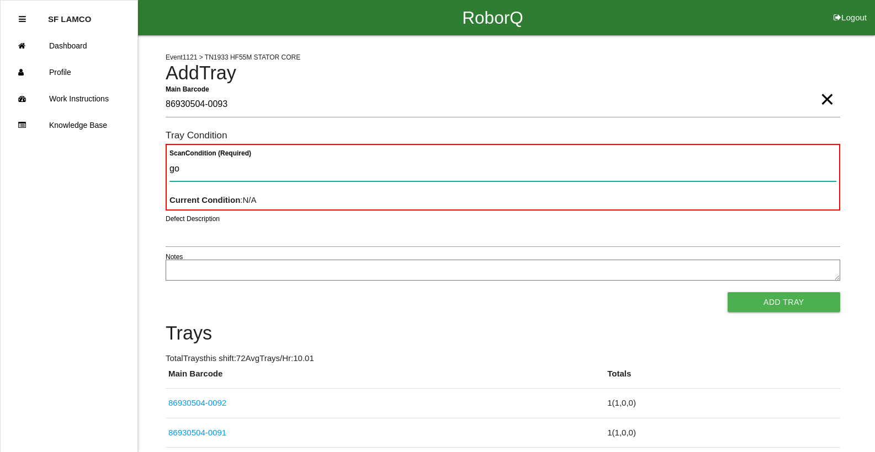
type Condition "goo"
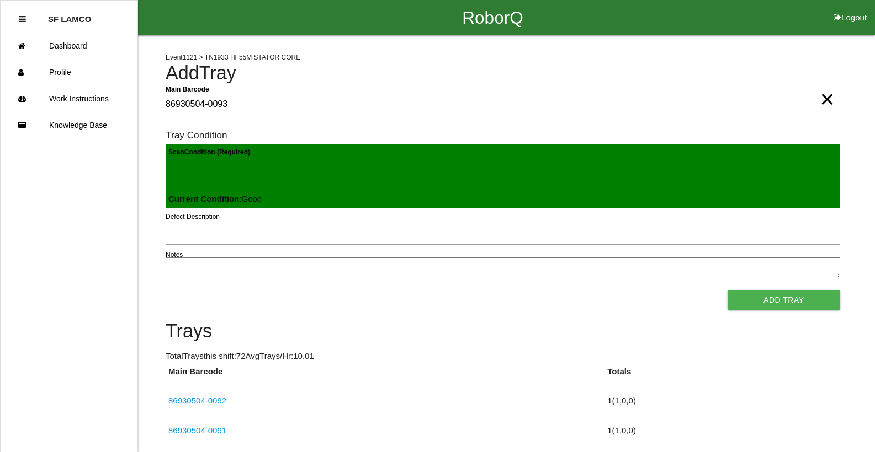
click at [727, 290] on button "Add Tray" at bounding box center [783, 300] width 113 height 20
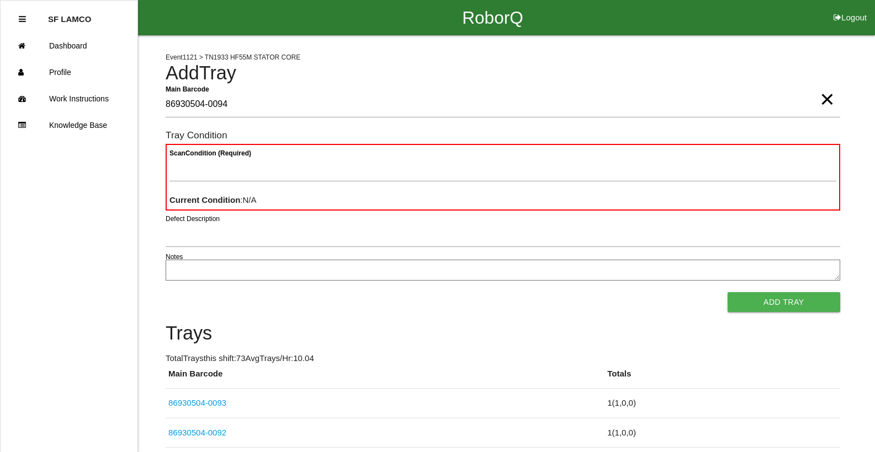
type Barcode "86930504-0094"
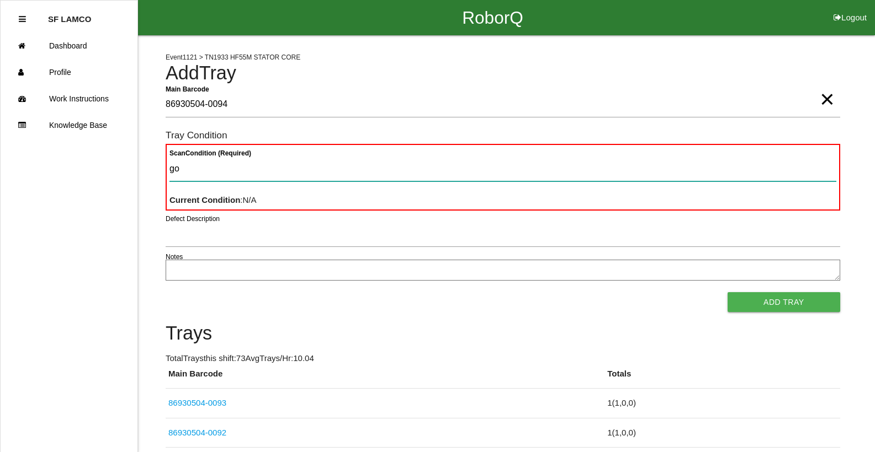
type Condition "goo"
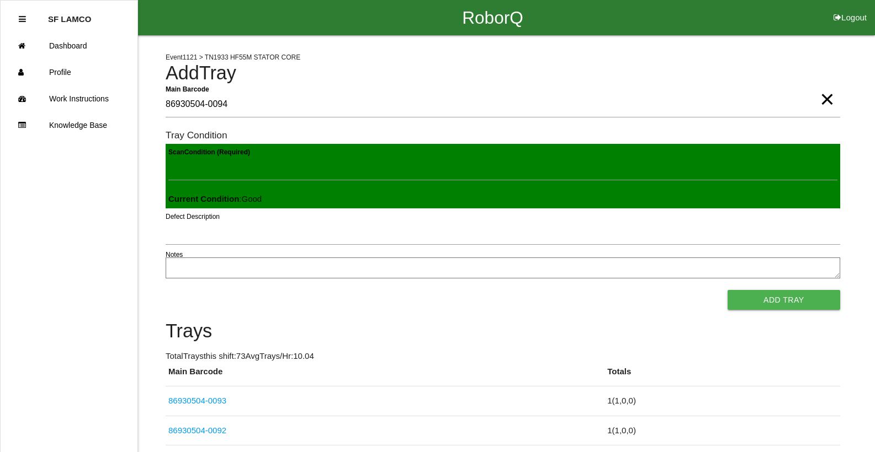
click at [727, 290] on button "Add Tray" at bounding box center [783, 300] width 113 height 20
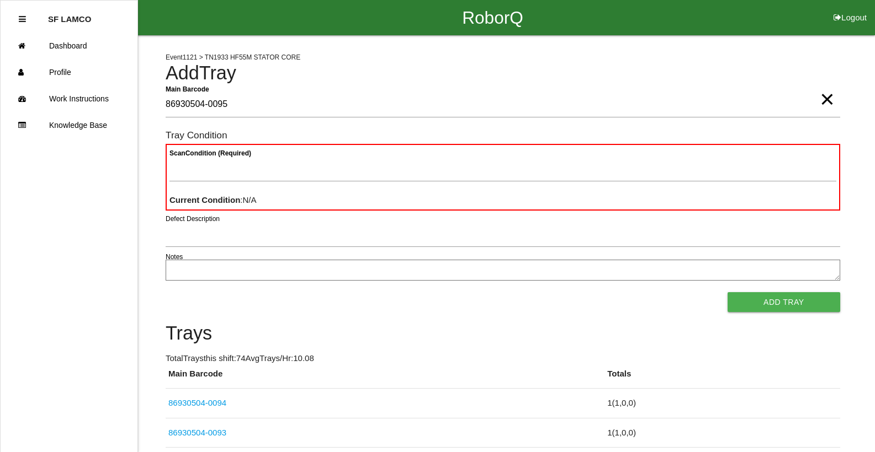
type Barcode "86930504-0095"
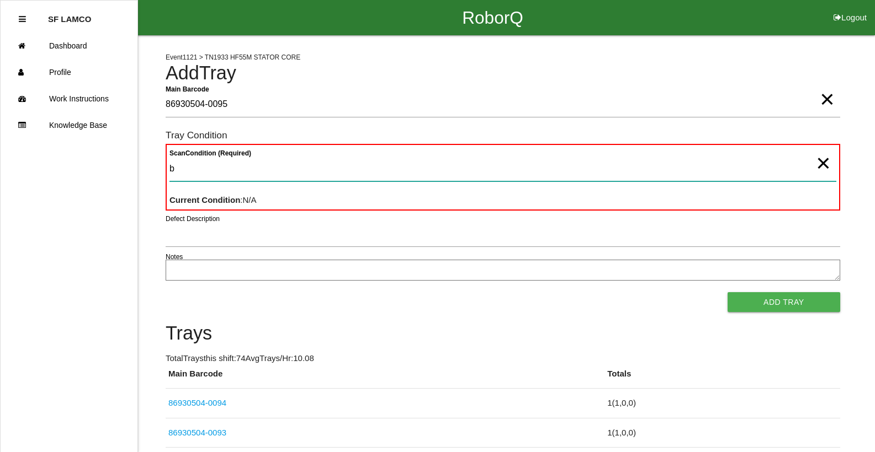
type Condition "ba"
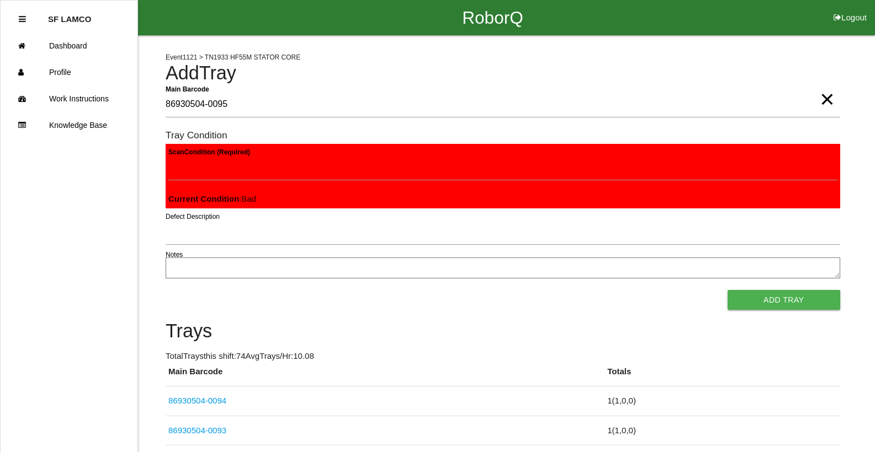
click at [727, 290] on button "Add Tray" at bounding box center [783, 300] width 113 height 20
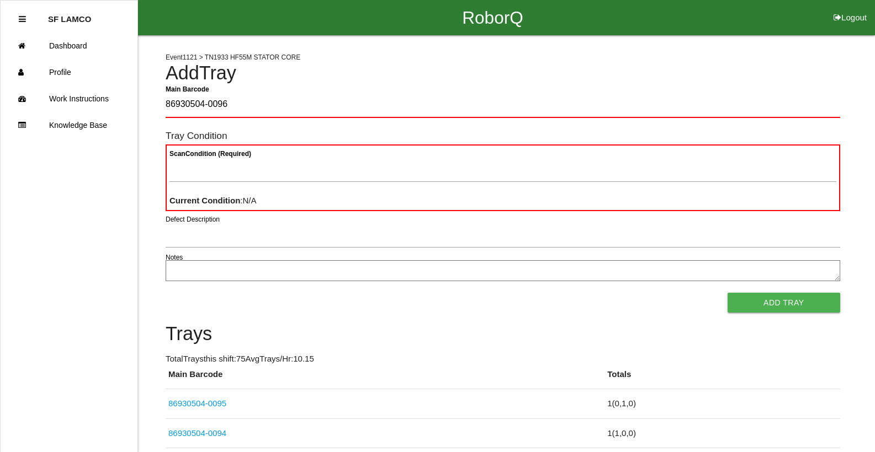
type Barcode "86930504-0096"
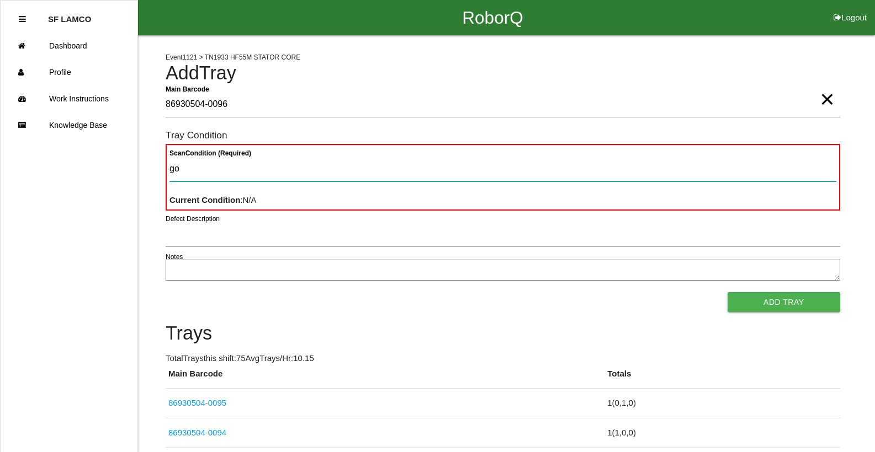
type Condition "goo"
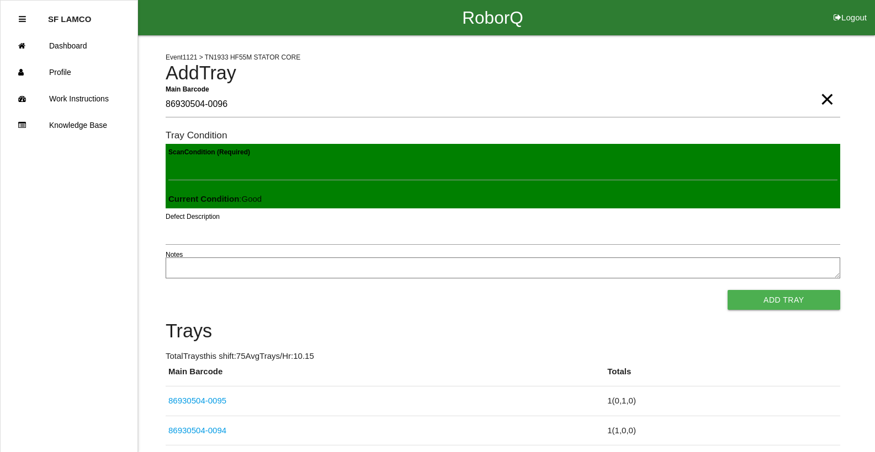
click at [727, 290] on button "Add Tray" at bounding box center [783, 300] width 113 height 20
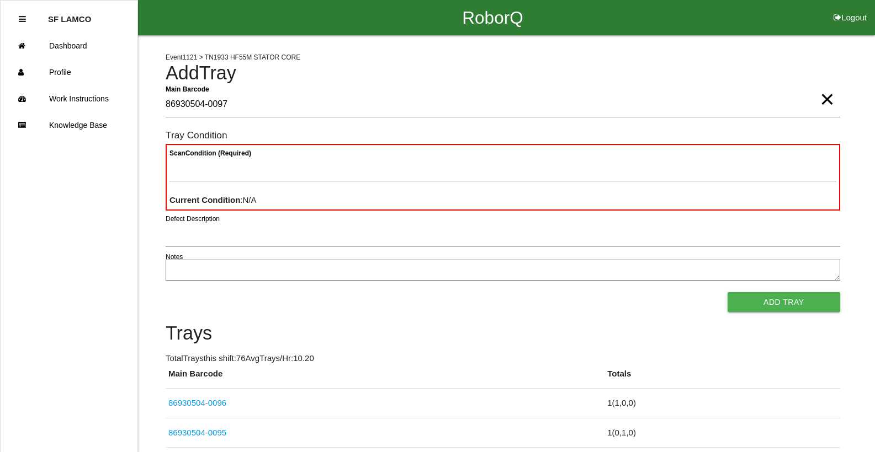
type Barcode "86930504-0097"
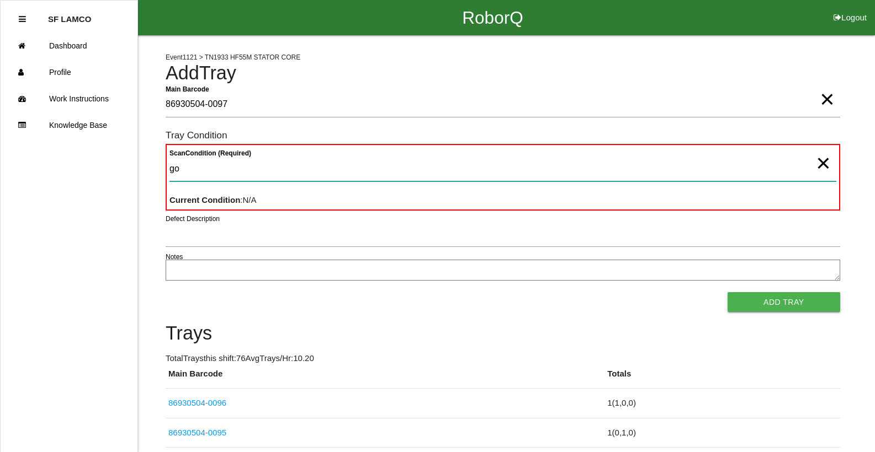
type Condition "goo"
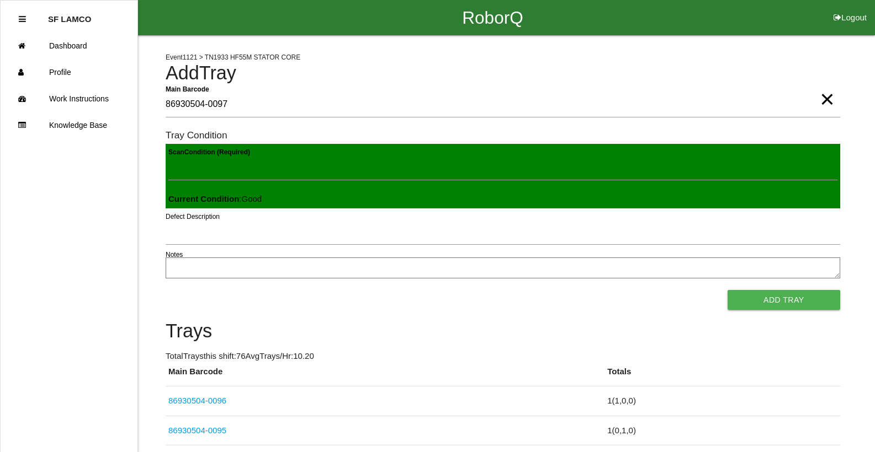
click at [727, 290] on button "Add Tray" at bounding box center [783, 300] width 113 height 20
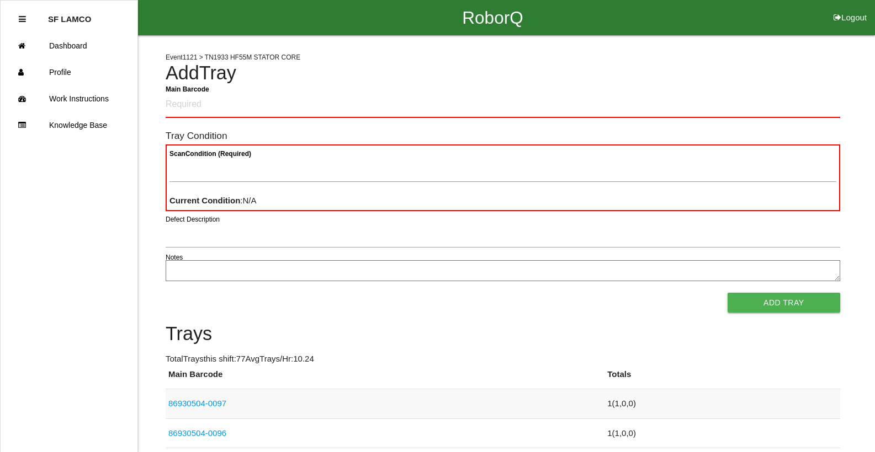
click at [194, 402] on link "86930504-0097" at bounding box center [197, 403] width 58 height 9
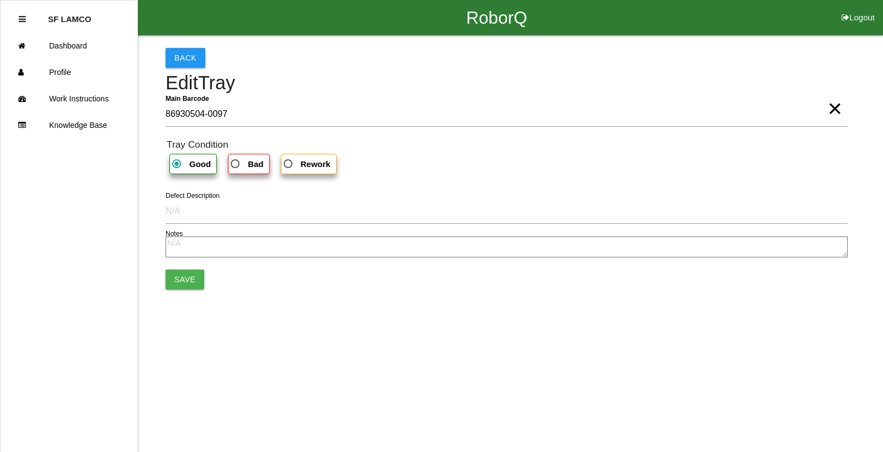
drag, startPoint x: 234, startPoint y: 164, endPoint x: 199, endPoint y: 225, distance: 70.7
click at [234, 165] on span "Bad" at bounding box center [245, 164] width 35 height 14
click at [234, 164] on input "Bad" at bounding box center [231, 160] width 7 height 7
radio input "true"
click at [177, 286] on button "Save" at bounding box center [185, 280] width 39 height 20
